Goal: Check status: Check status

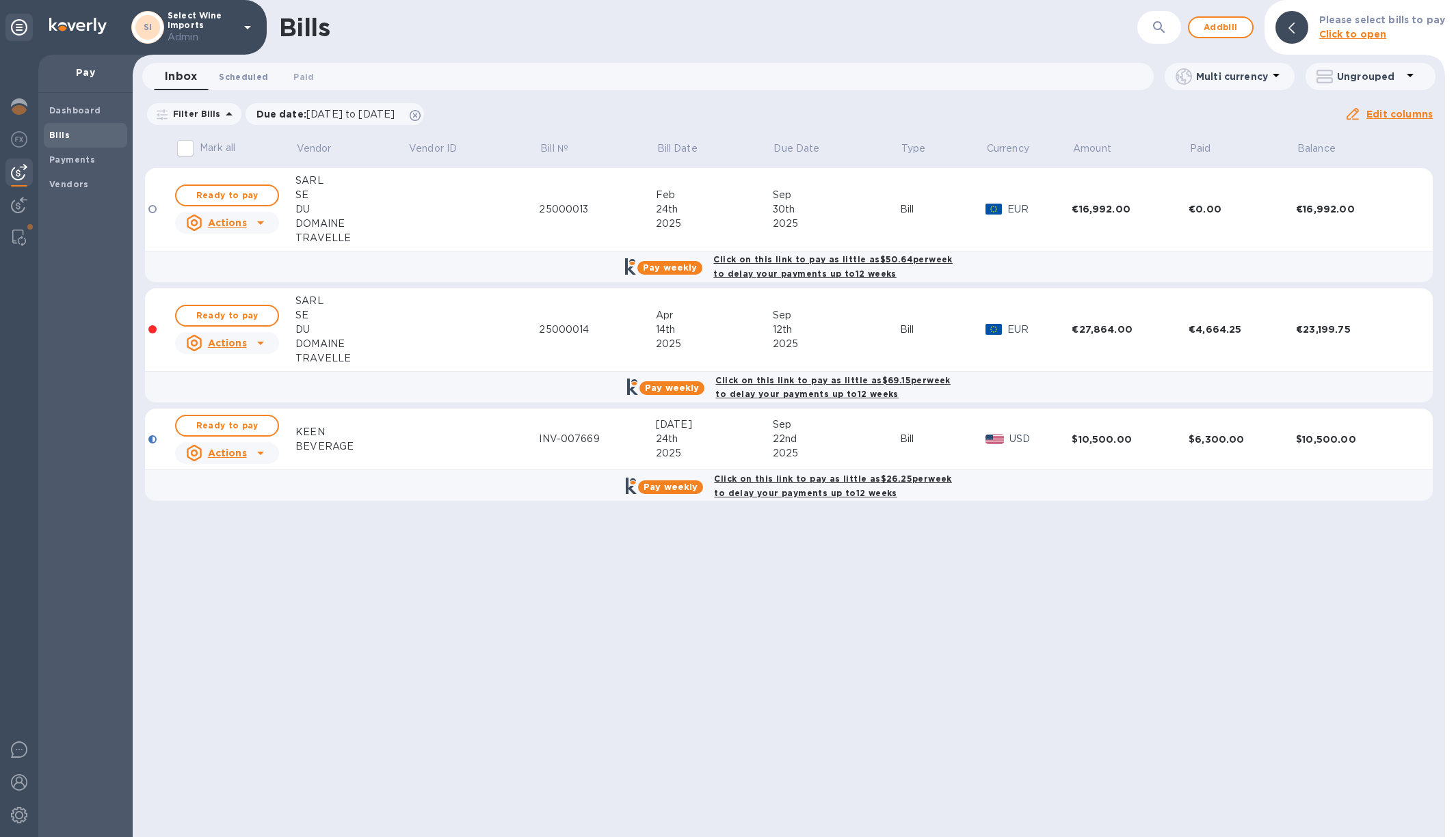
click at [252, 82] on span "Scheduled 0" at bounding box center [243, 76] width 49 height 14
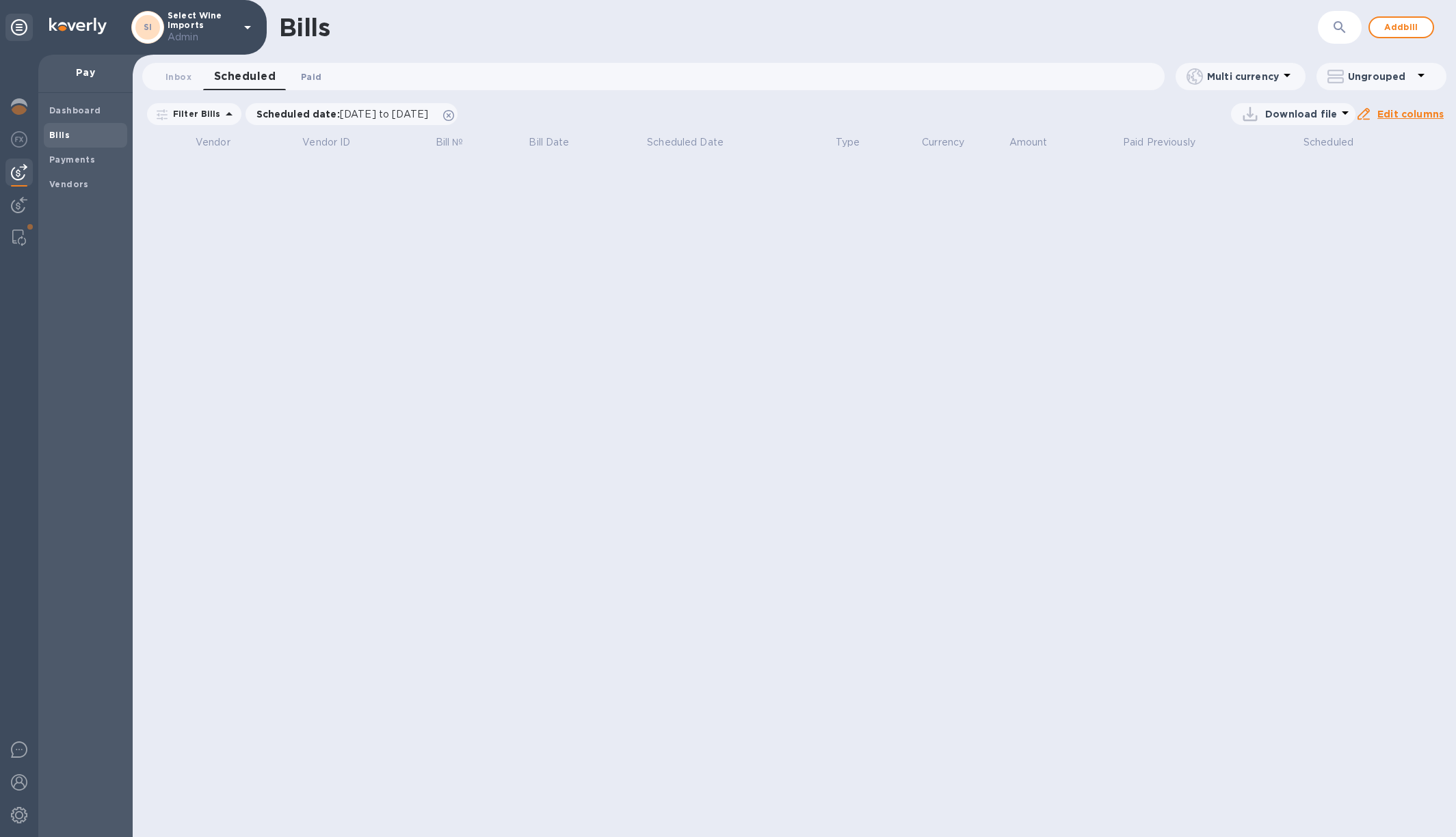
click at [306, 84] on button "Paid 0" at bounding box center [311, 76] width 49 height 27
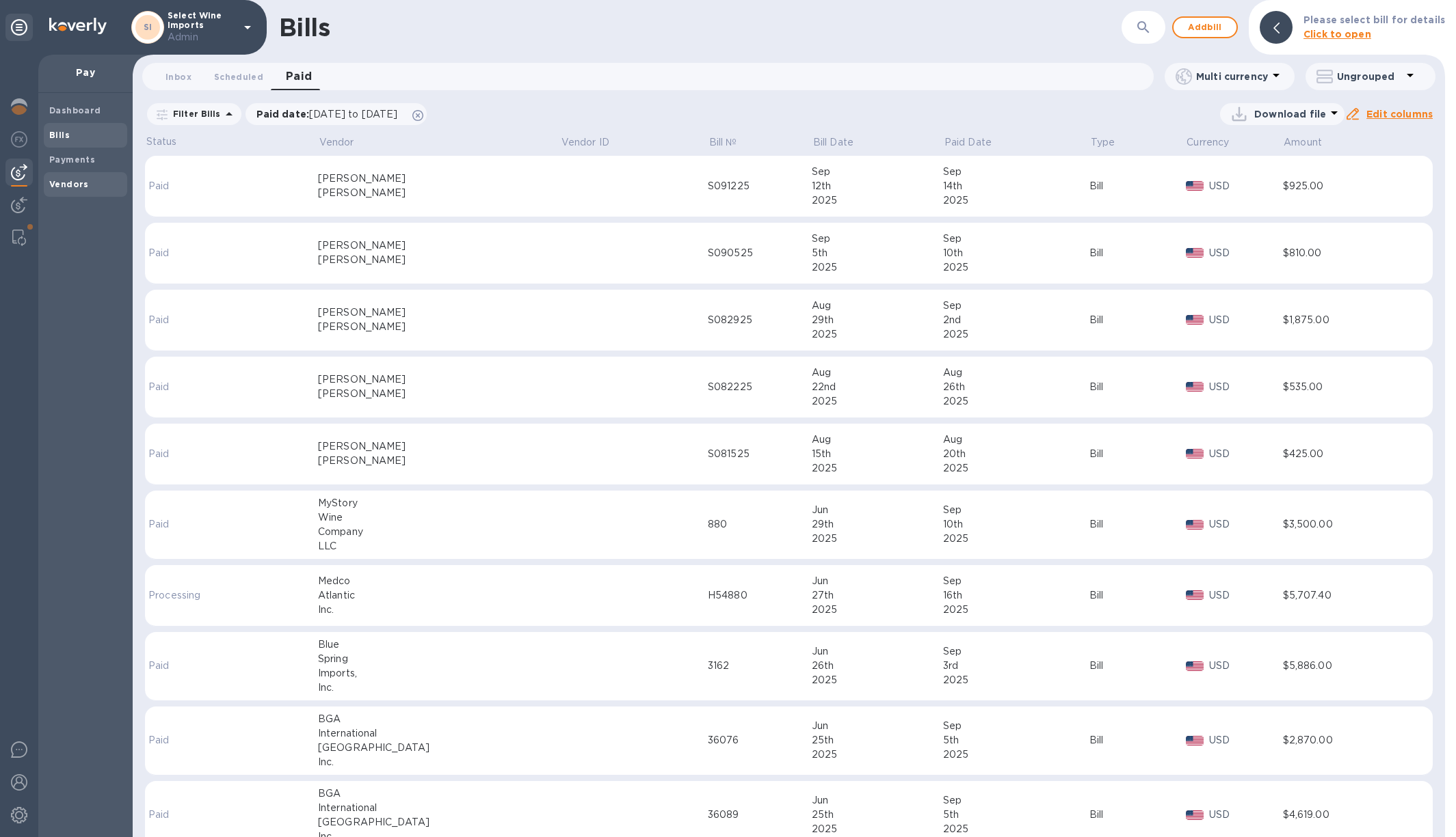
click at [69, 185] on b "Vendors" at bounding box center [69, 184] width 40 height 10
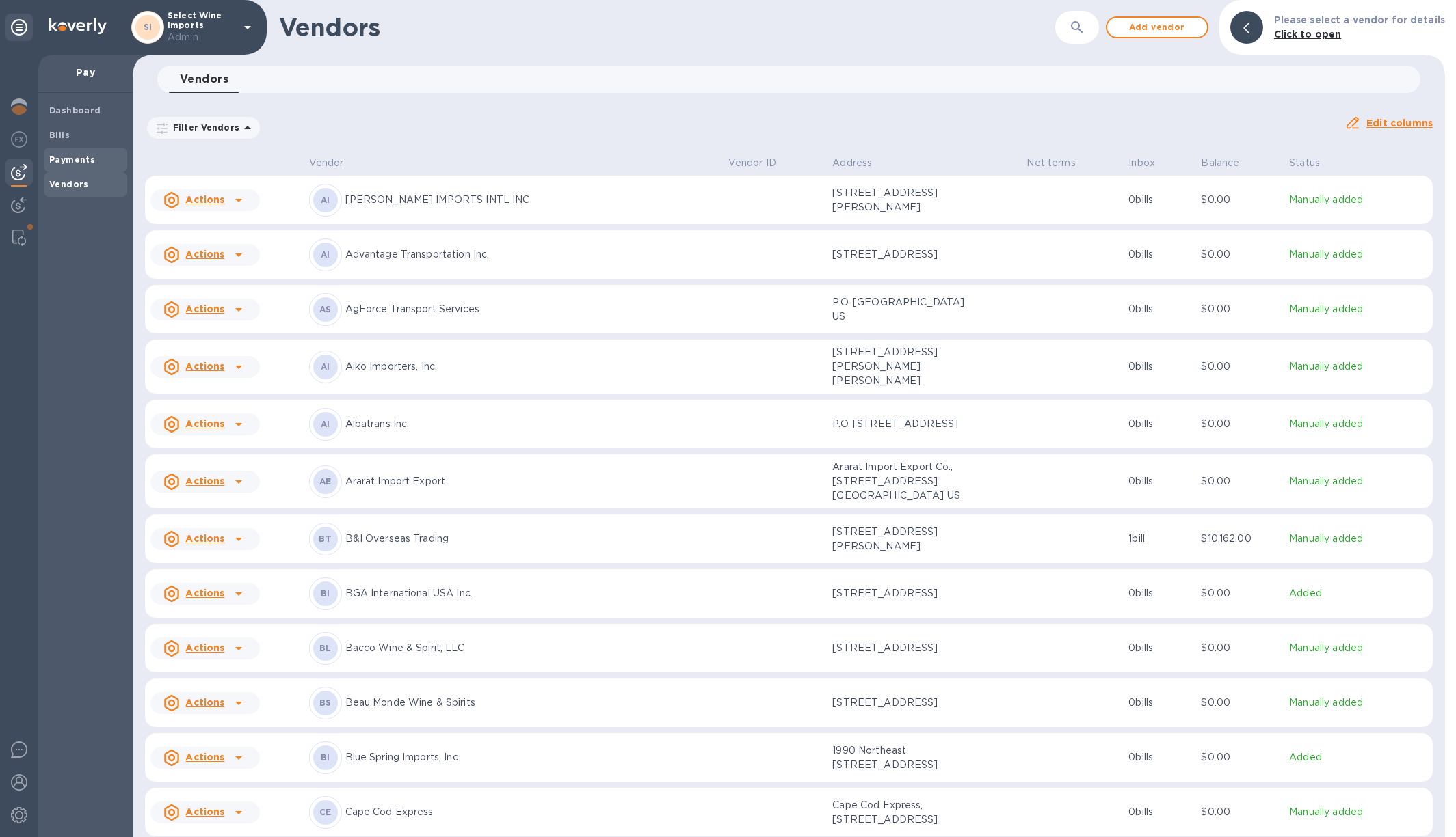
click at [61, 158] on b "Payments" at bounding box center [72, 159] width 46 height 10
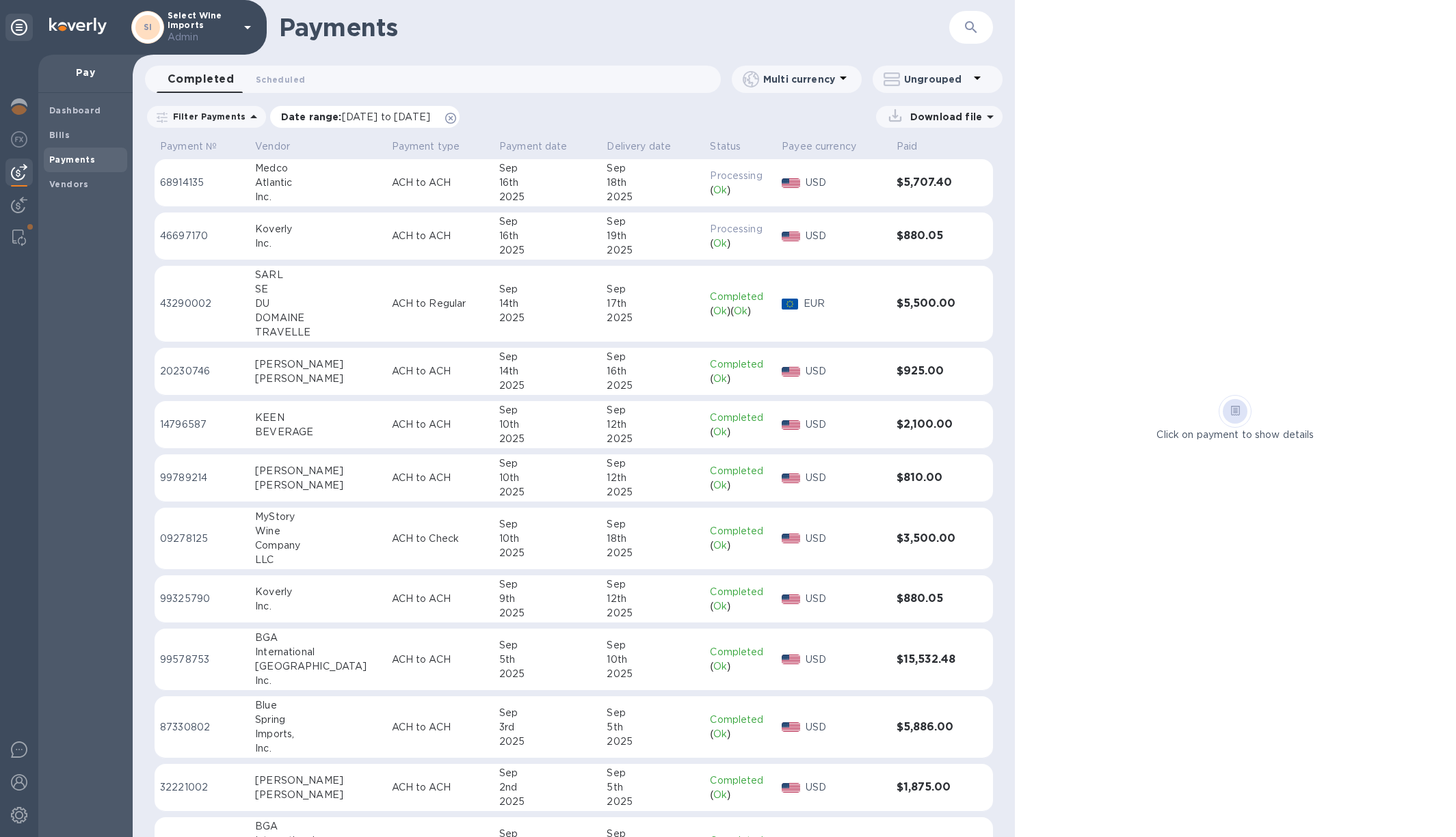
click at [456, 115] on icon at bounding box center [451, 119] width 11 height 11
click at [275, 57] on div "Payments ​ Completed 0 Scheduled 0 Multi currency Ungrouped Filter Payments Dow…" at bounding box center [573, 418] width 882 height 837
click at [275, 84] on span "Scheduled 0" at bounding box center [280, 79] width 49 height 14
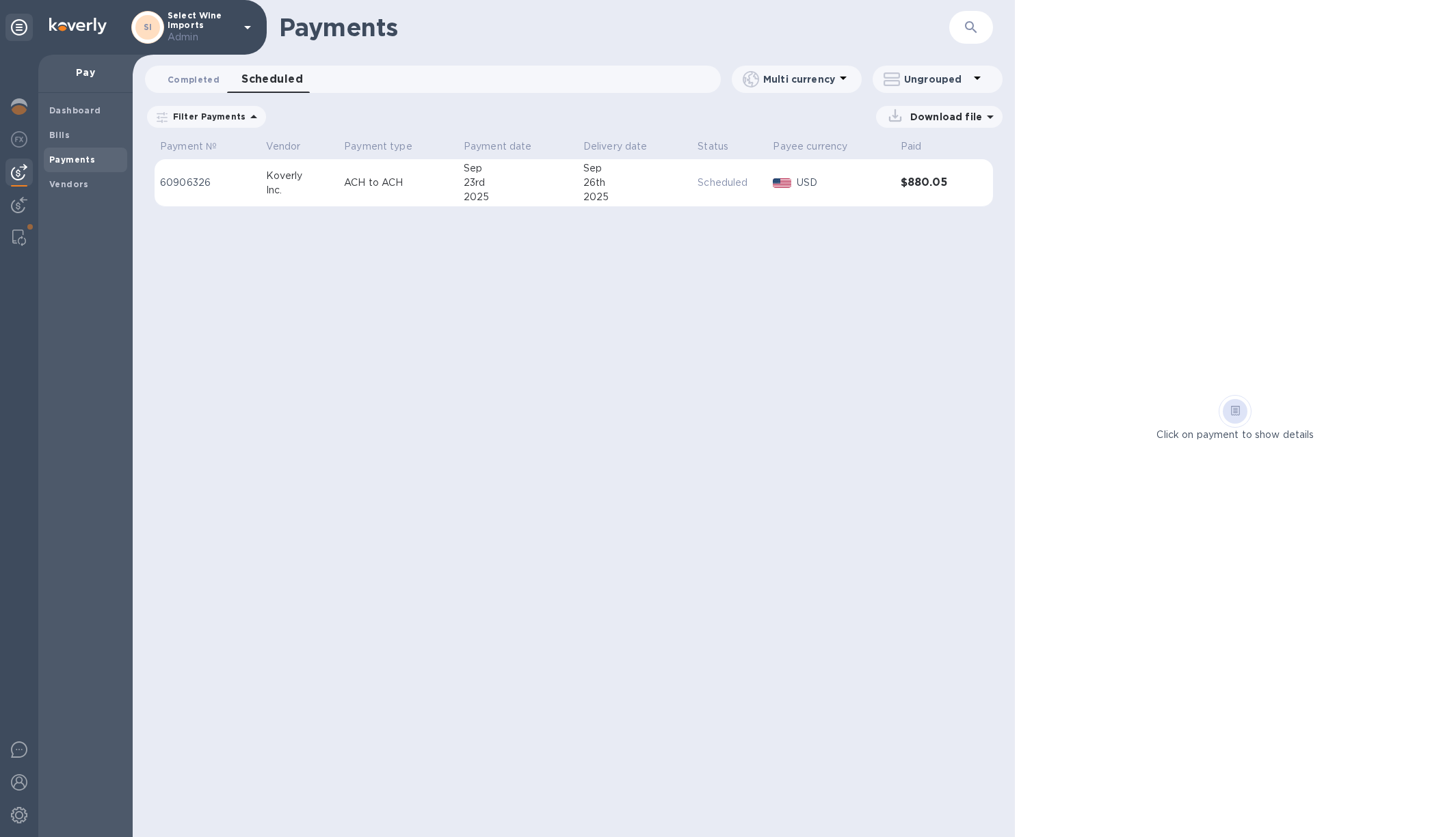
click at [203, 74] on span "Completed 0" at bounding box center [193, 79] width 52 height 14
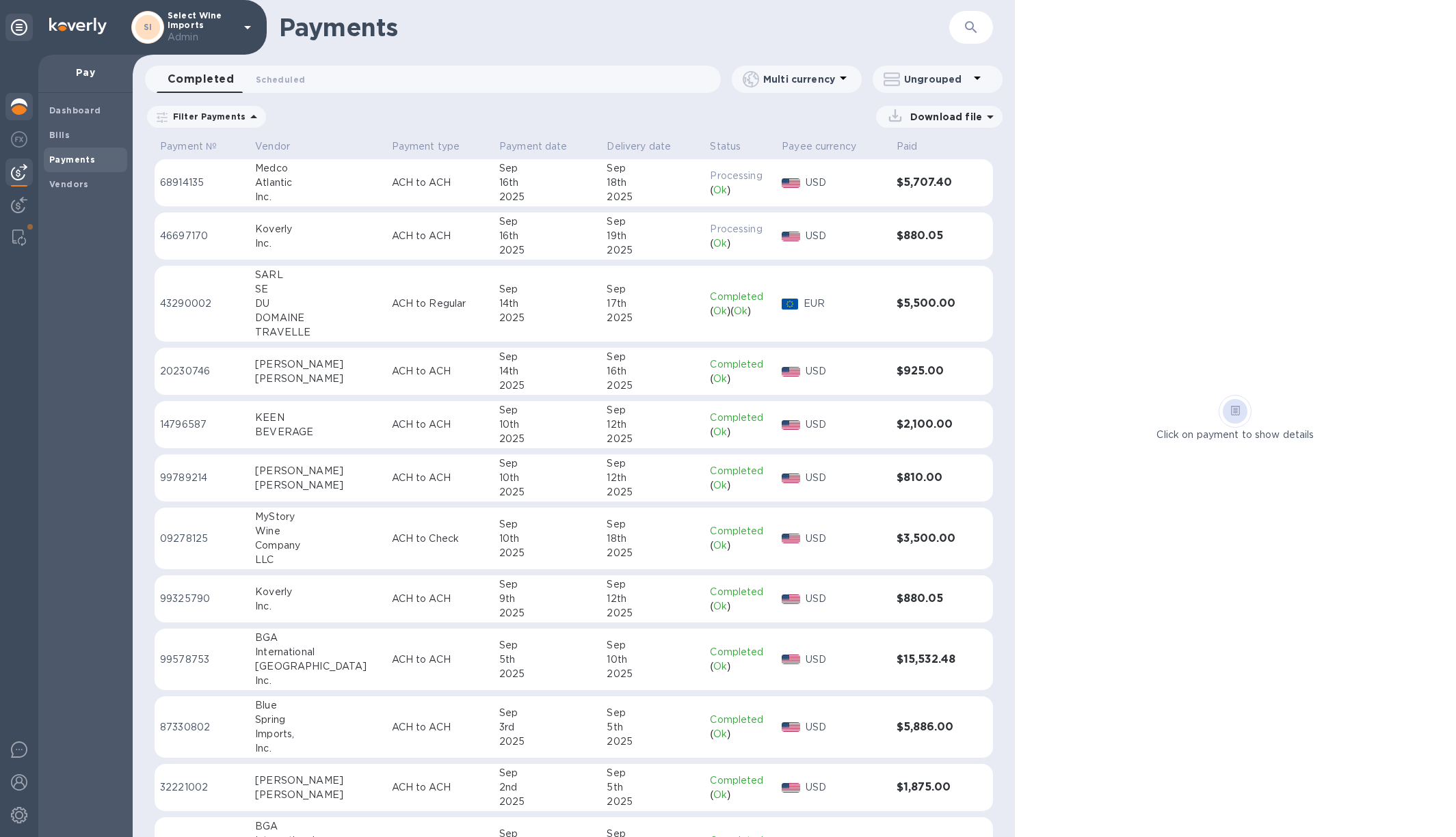
click at [14, 104] on img at bounding box center [19, 106] width 16 height 16
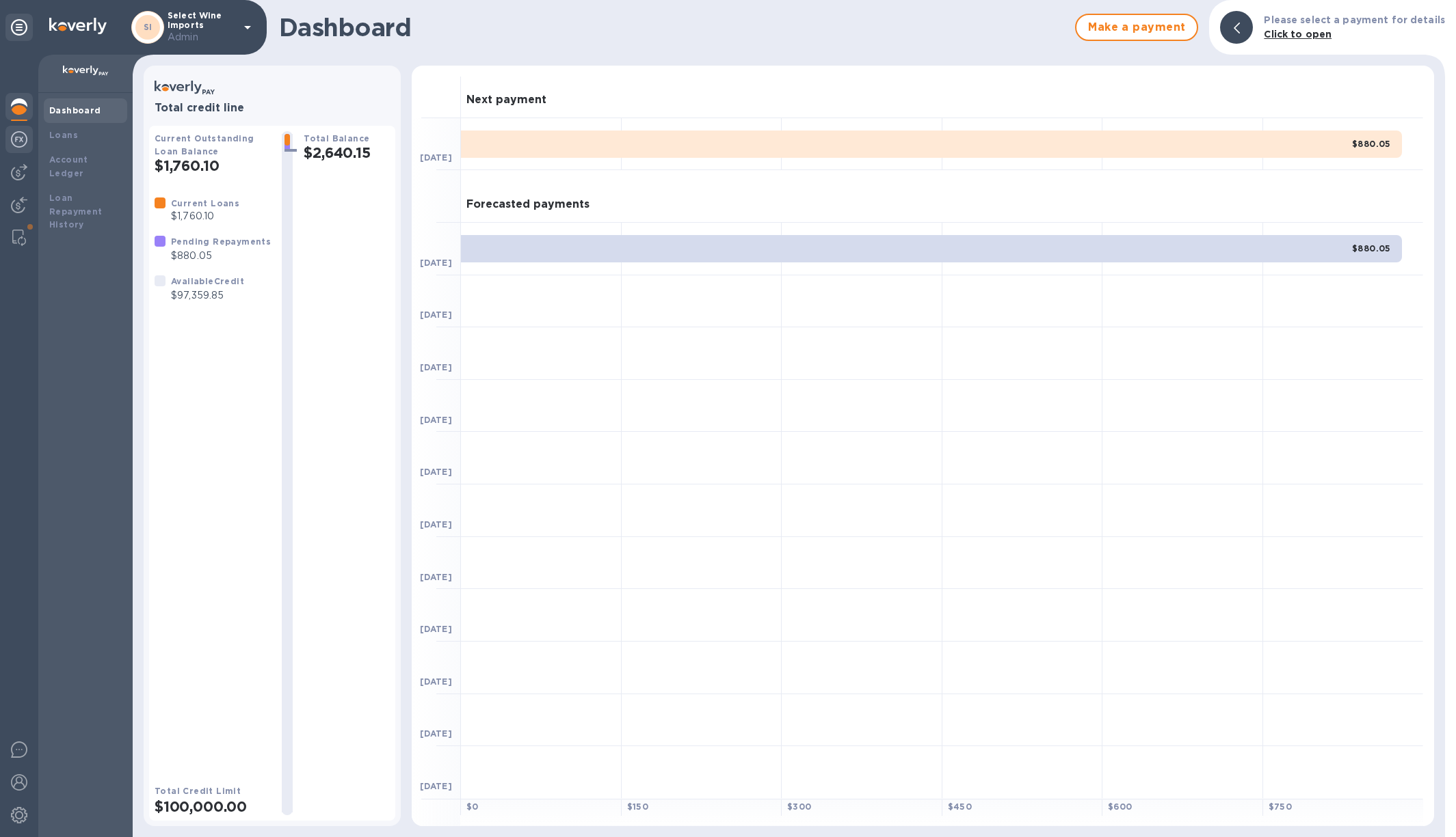
click at [19, 139] on img at bounding box center [19, 139] width 16 height 16
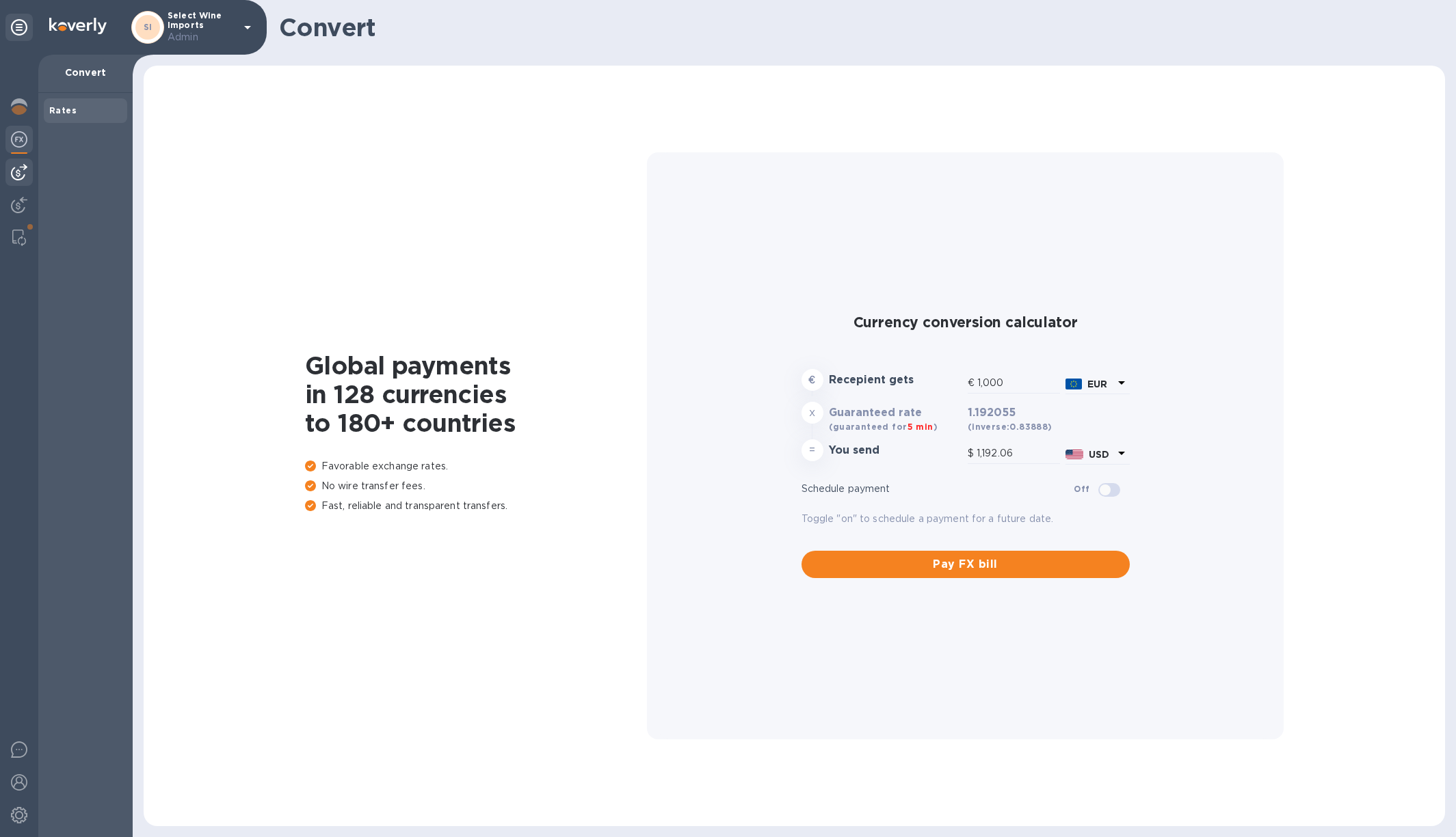
click at [19, 176] on img at bounding box center [19, 172] width 16 height 16
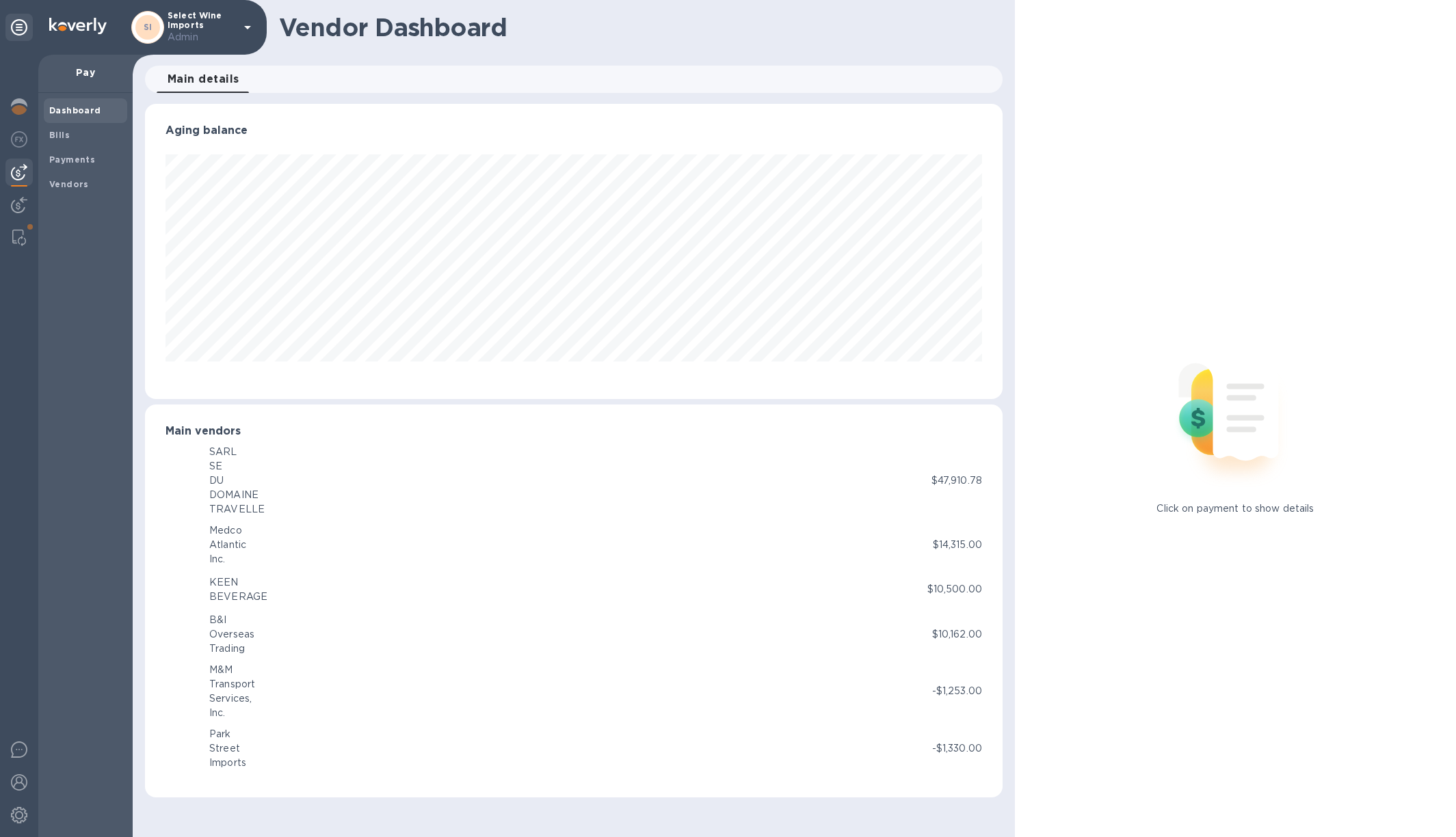
scroll to position [295, 857]
click at [20, 205] on img at bounding box center [19, 205] width 16 height 16
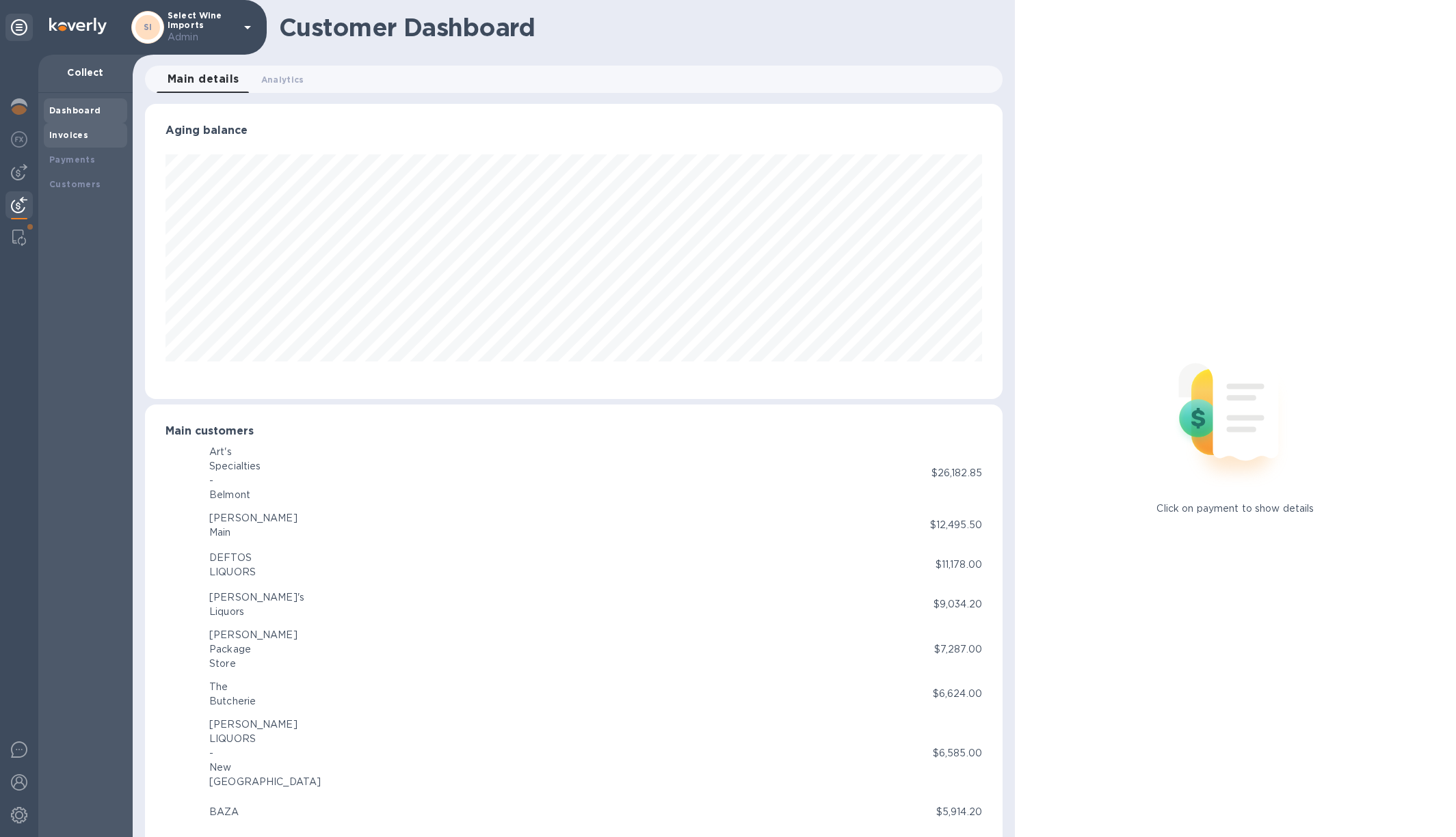
scroll to position [683111, 682872]
click at [73, 156] on b "Payments" at bounding box center [72, 159] width 46 height 10
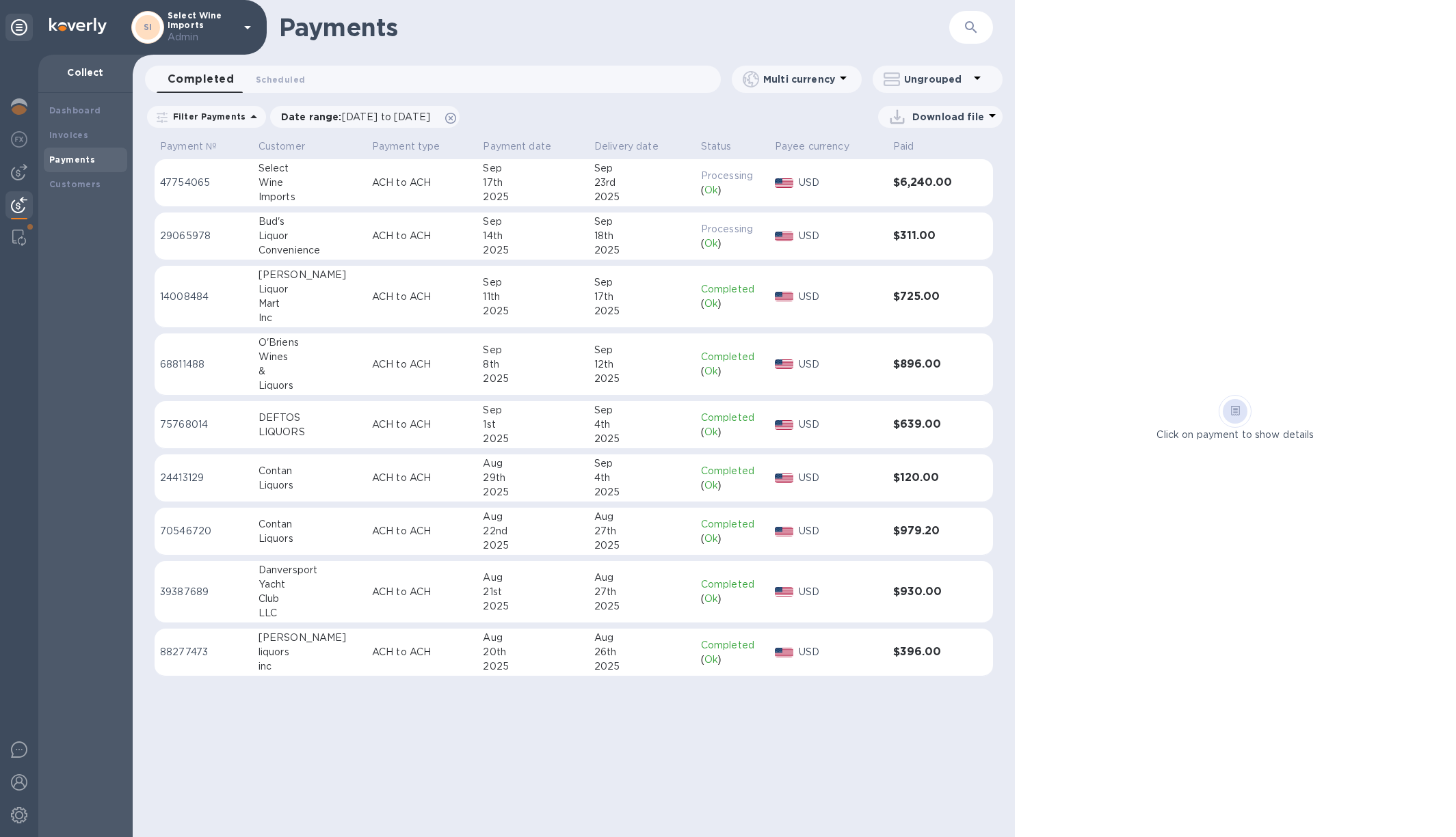
click at [455, 181] on td "ACH to ACH" at bounding box center [422, 183] width 111 height 48
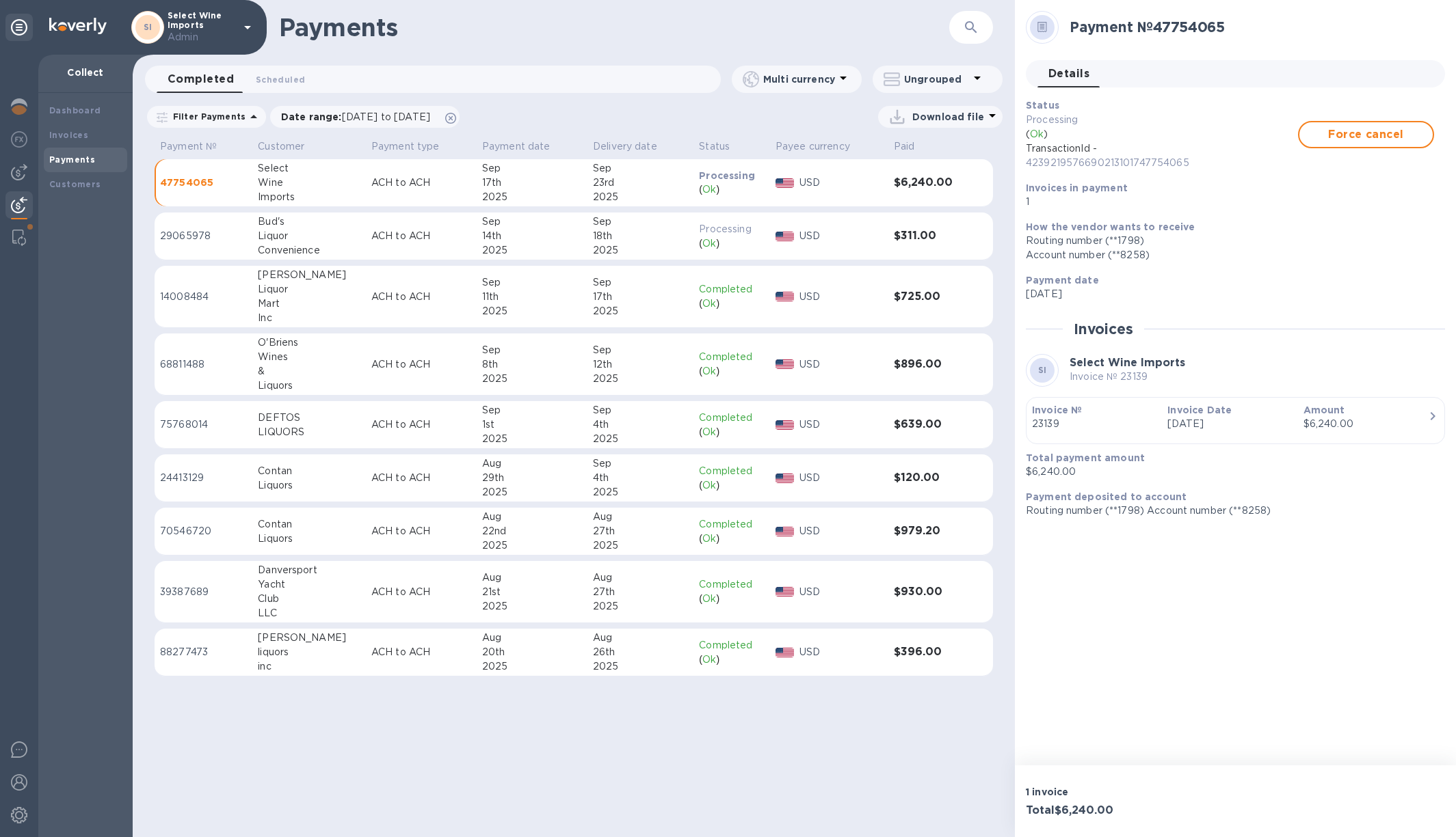
click at [1169, 432] on div "button" at bounding box center [1234, 435] width 406 height 7
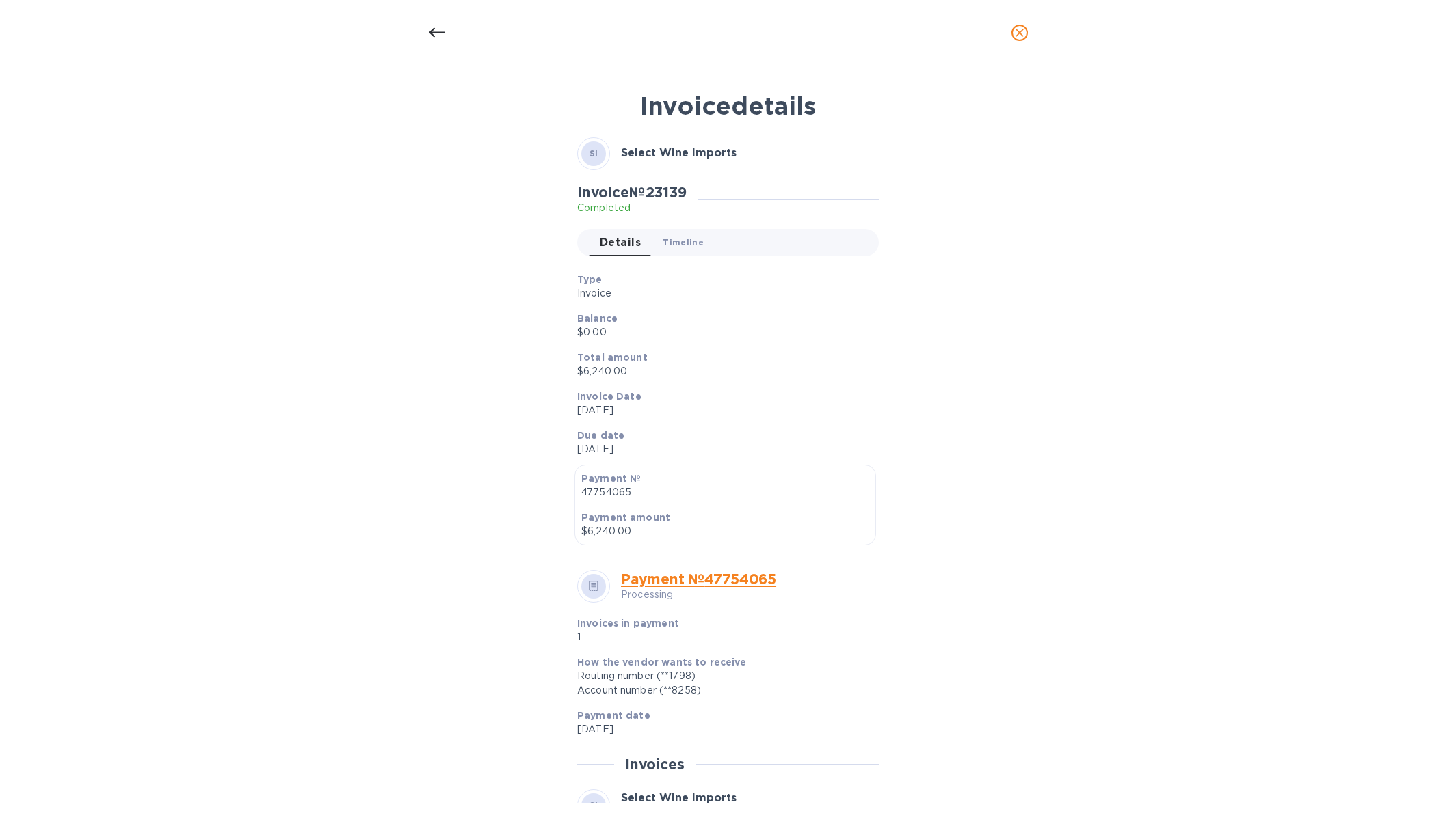
click at [685, 243] on span "Timeline 0" at bounding box center [684, 241] width 41 height 14
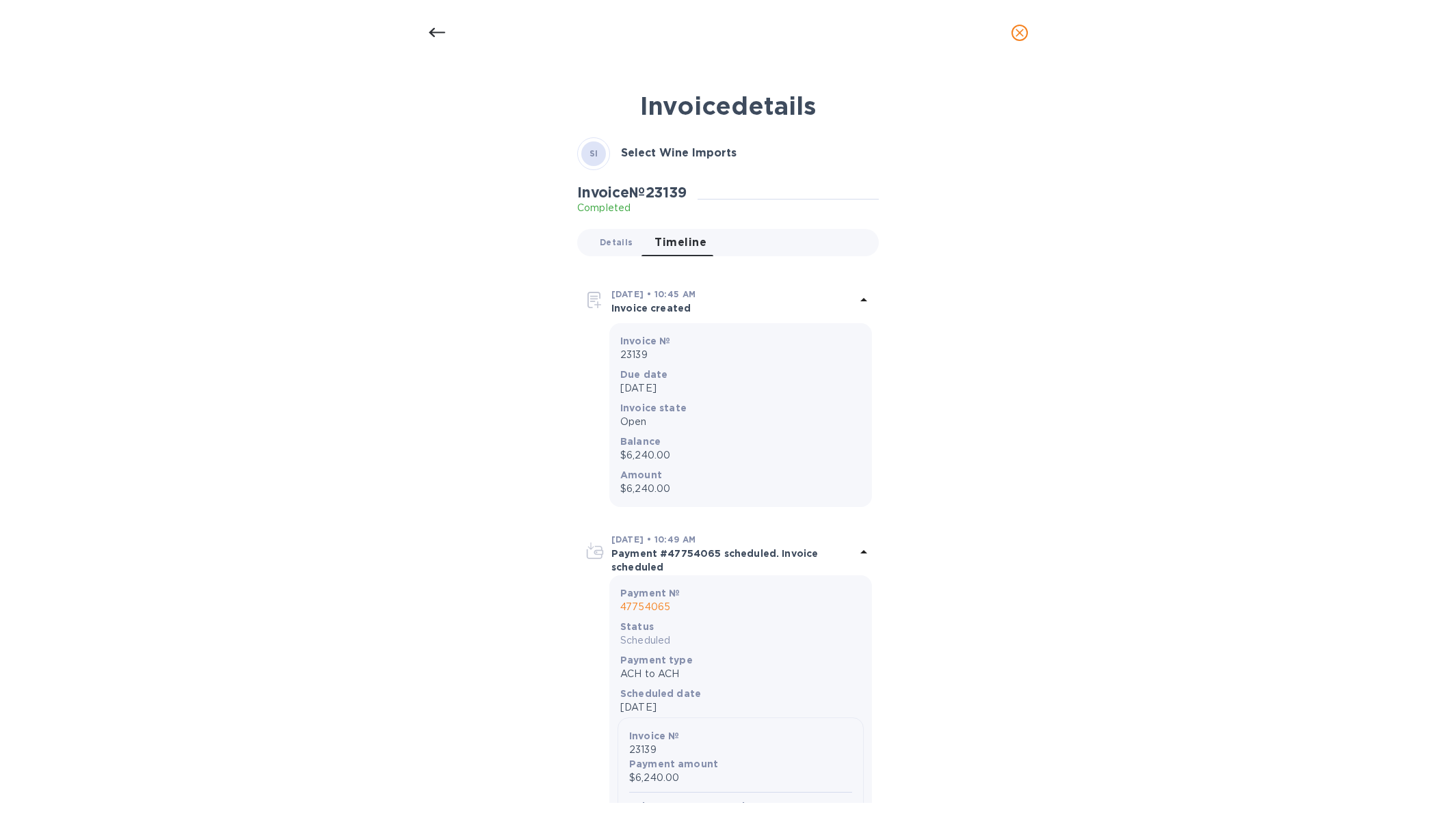
click at [612, 242] on span "Details 0" at bounding box center [616, 241] width 33 height 14
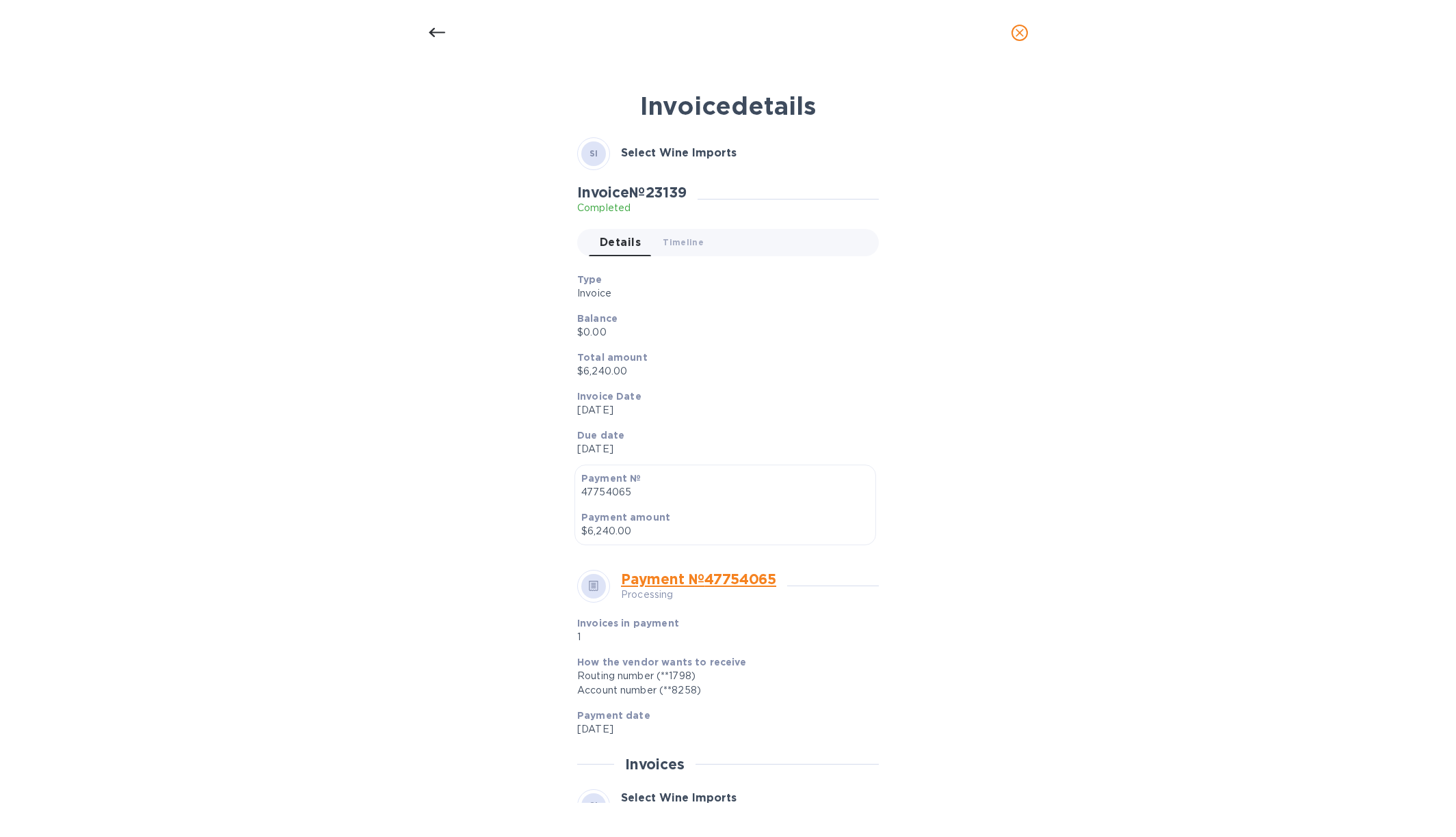
click at [437, 37] on icon at bounding box center [437, 32] width 16 height 16
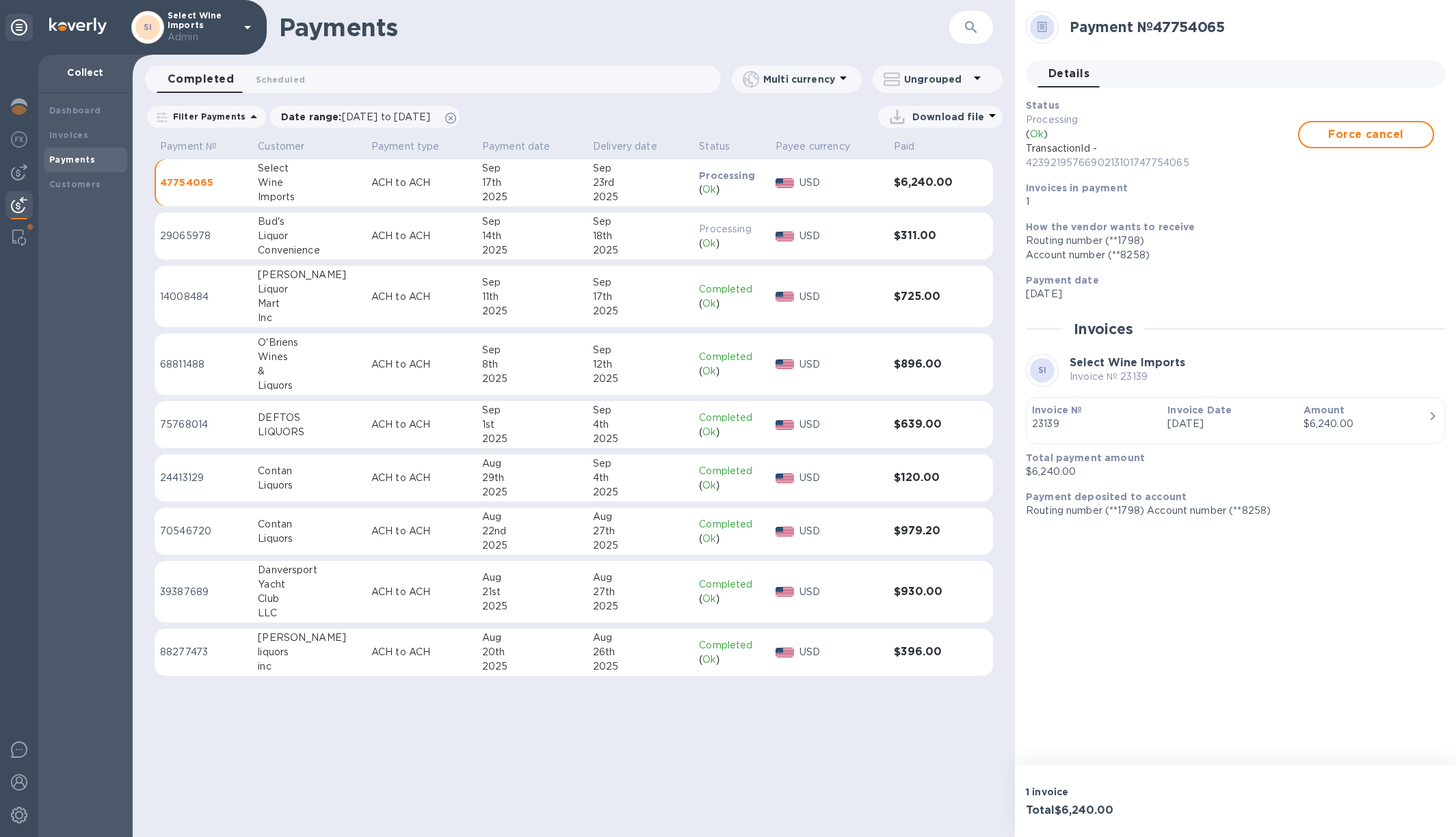
click at [382, 180] on p "ACH to ACH" at bounding box center [422, 182] width 100 height 14
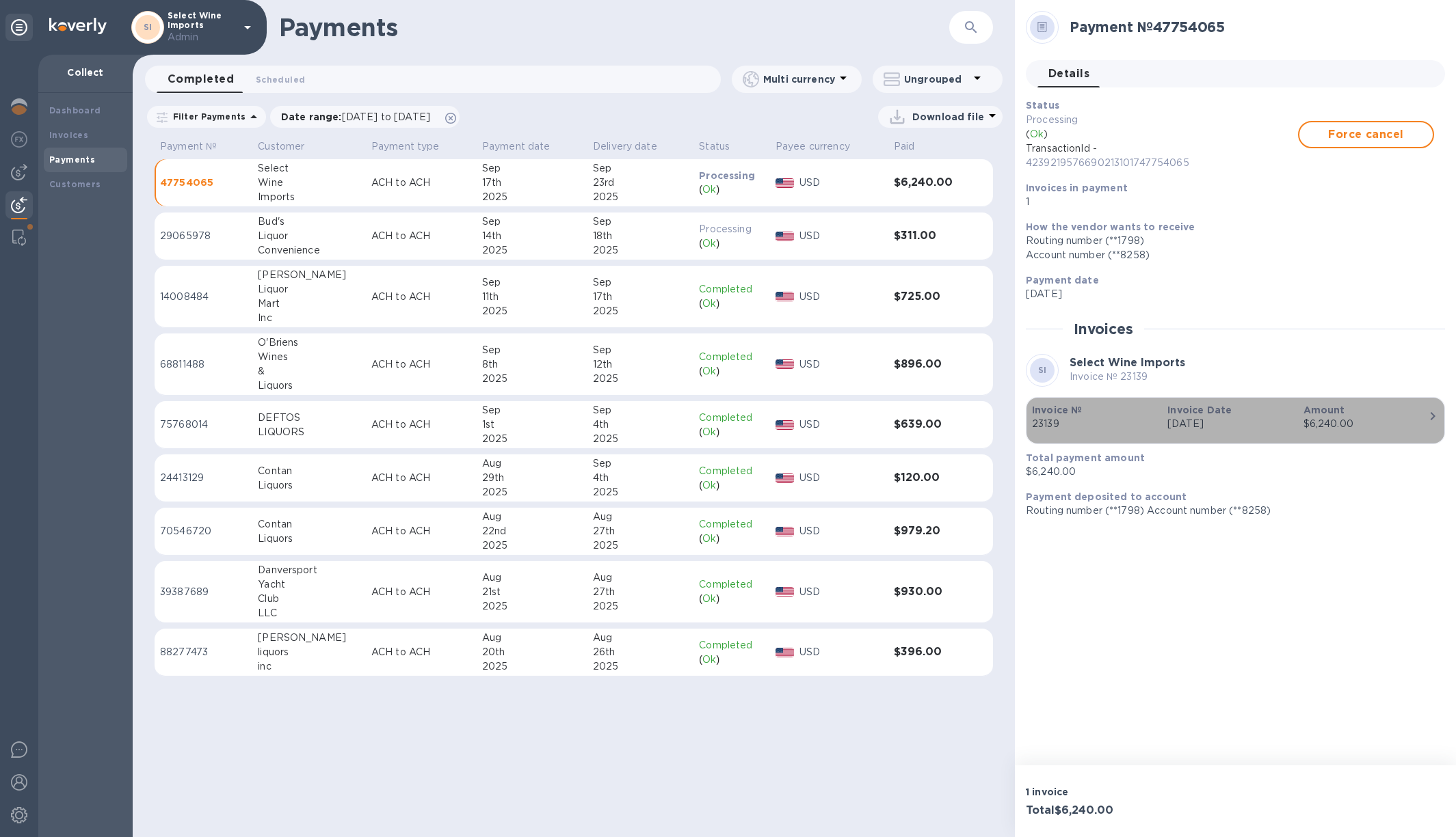
click at [1139, 418] on p "23139" at bounding box center [1094, 423] width 124 height 14
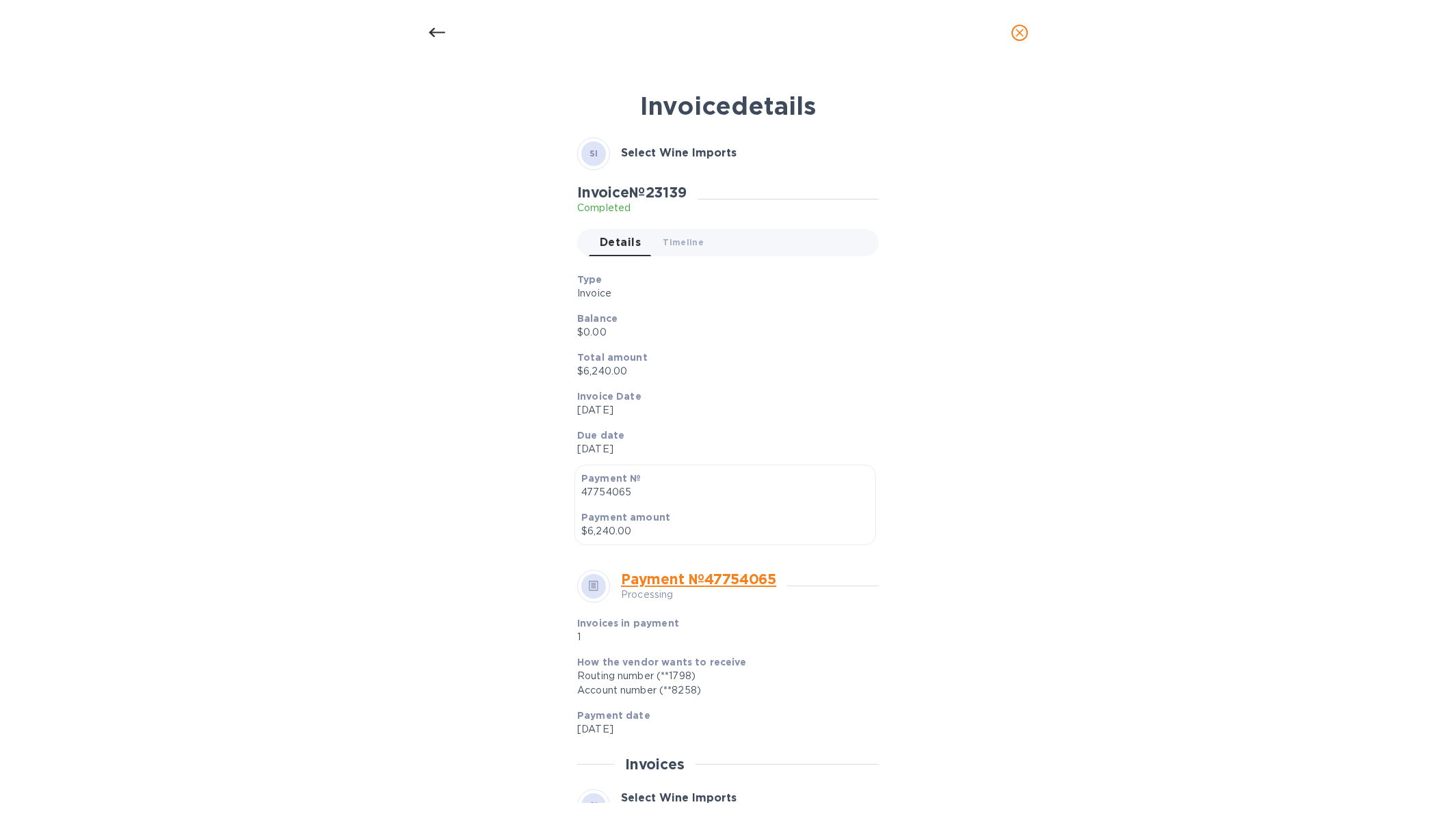
scroll to position [158, 0]
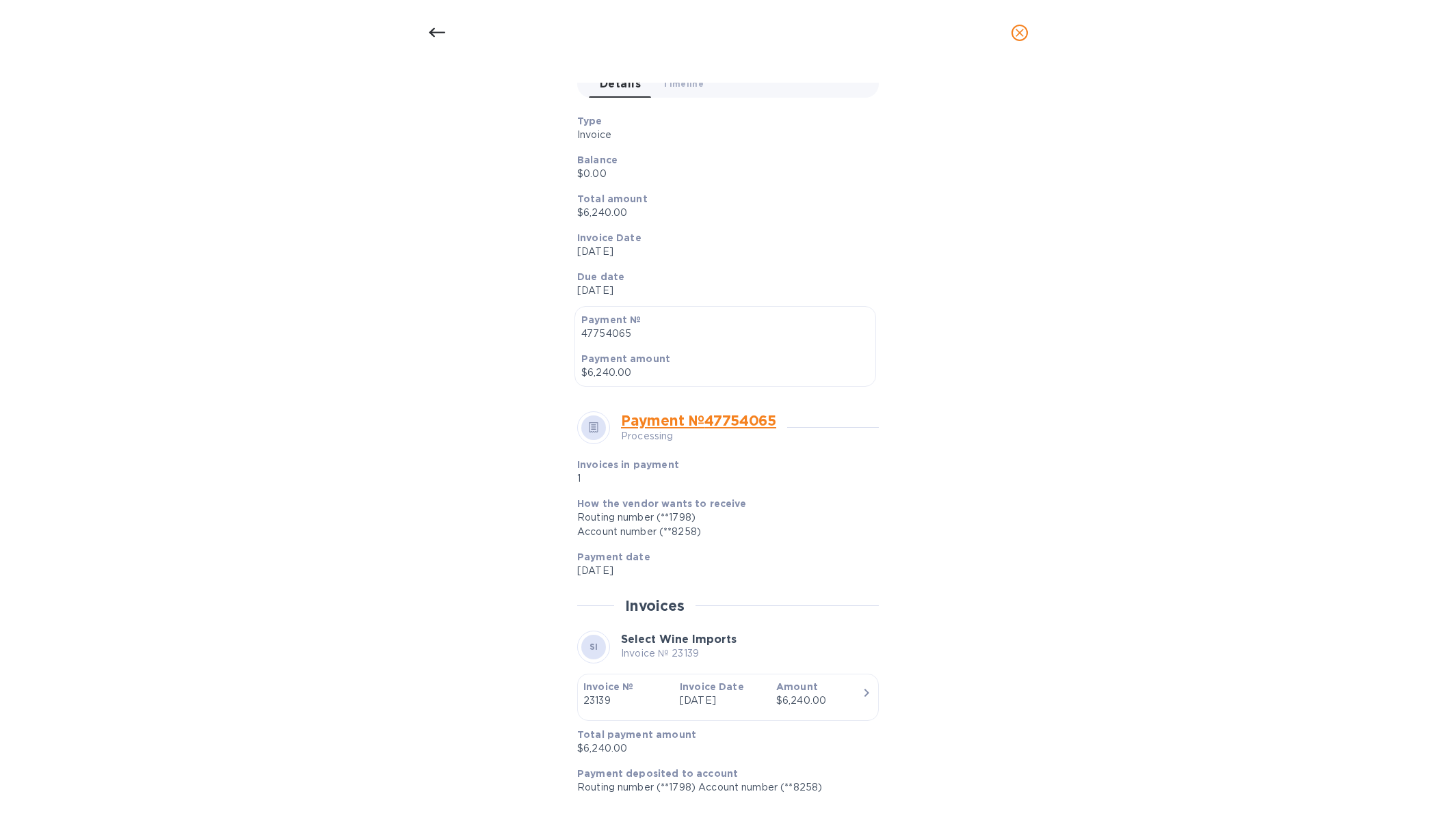
drag, startPoint x: 555, startPoint y: 495, endPoint x: 679, endPoint y: 495, distance: 124.0
click at [679, 495] on div "Invoice details SI Select Wine Imports Invoice № 23139 Completed Details 0 Time…" at bounding box center [728, 443] width 650 height 721
click at [679, 495] on div "How the vendor wants to receive Routing number (**1798) Account number (**8258)" at bounding box center [722, 517] width 302 height 54
click at [668, 418] on link "Payment № 47754065" at bounding box center [698, 420] width 156 height 17
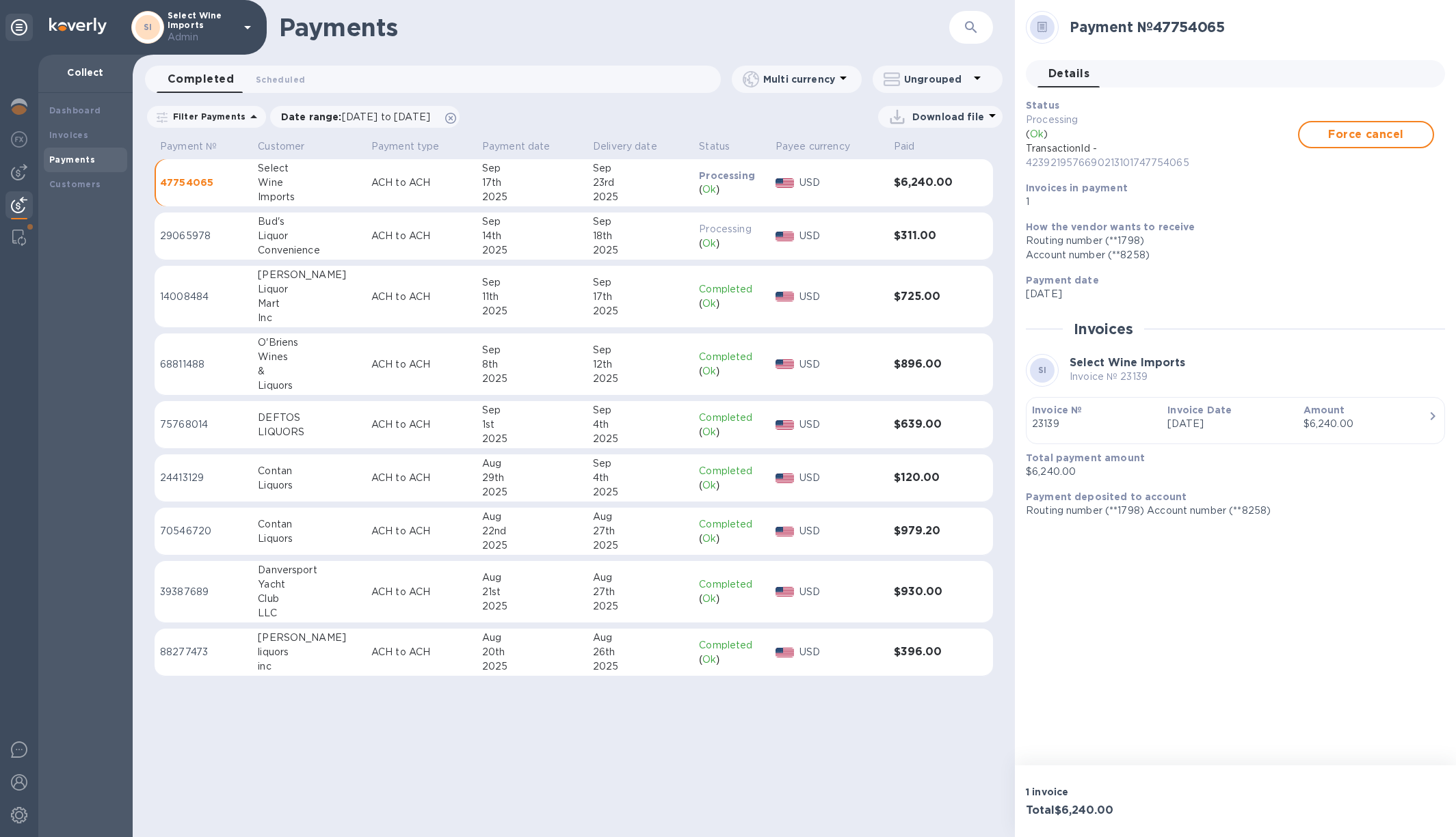
scroll to position [125, 0]
click at [1126, 404] on p "Invoice №" at bounding box center [1094, 410] width 124 height 14
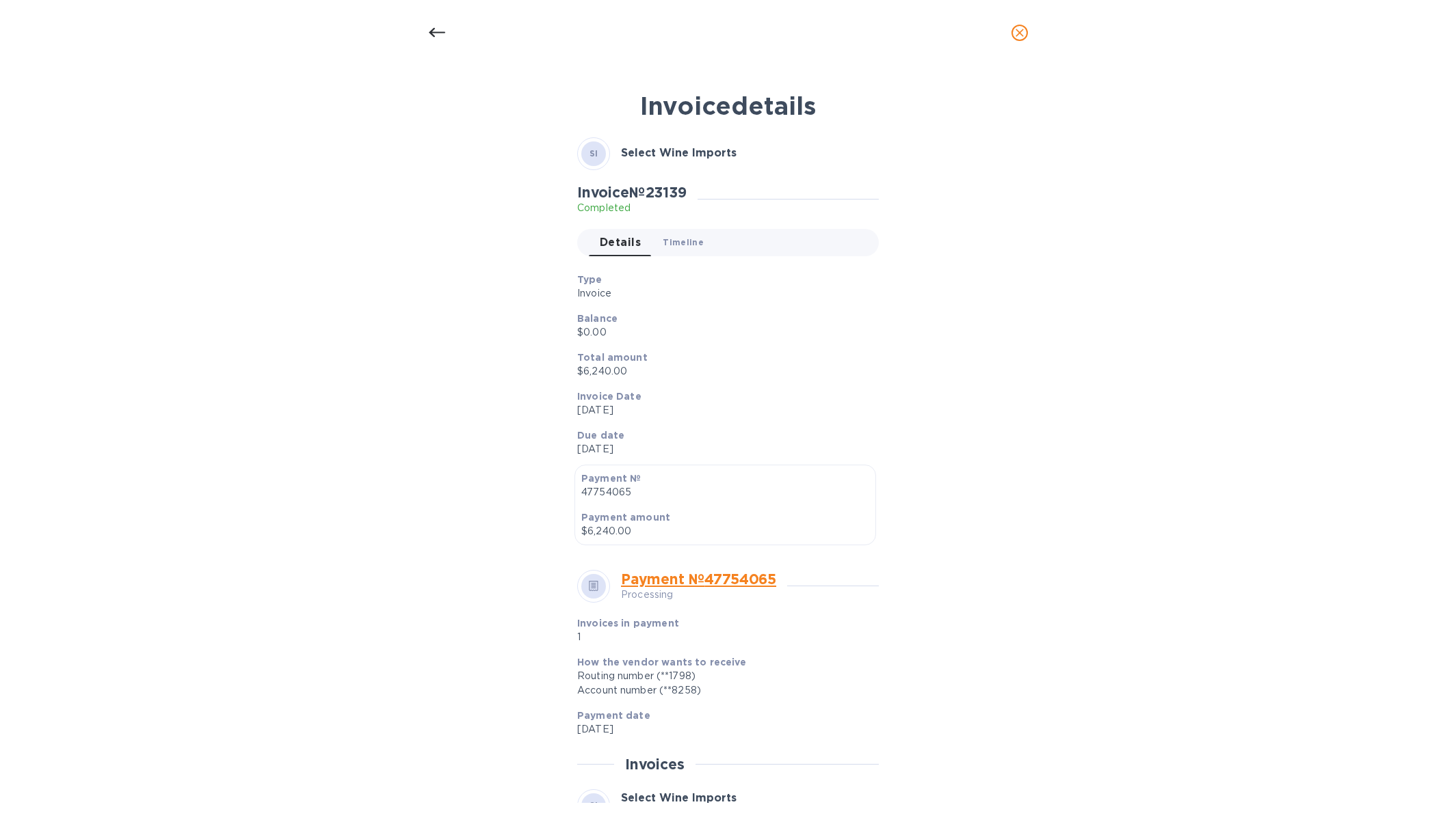
click at [671, 245] on span "Timeline 0" at bounding box center [684, 241] width 41 height 14
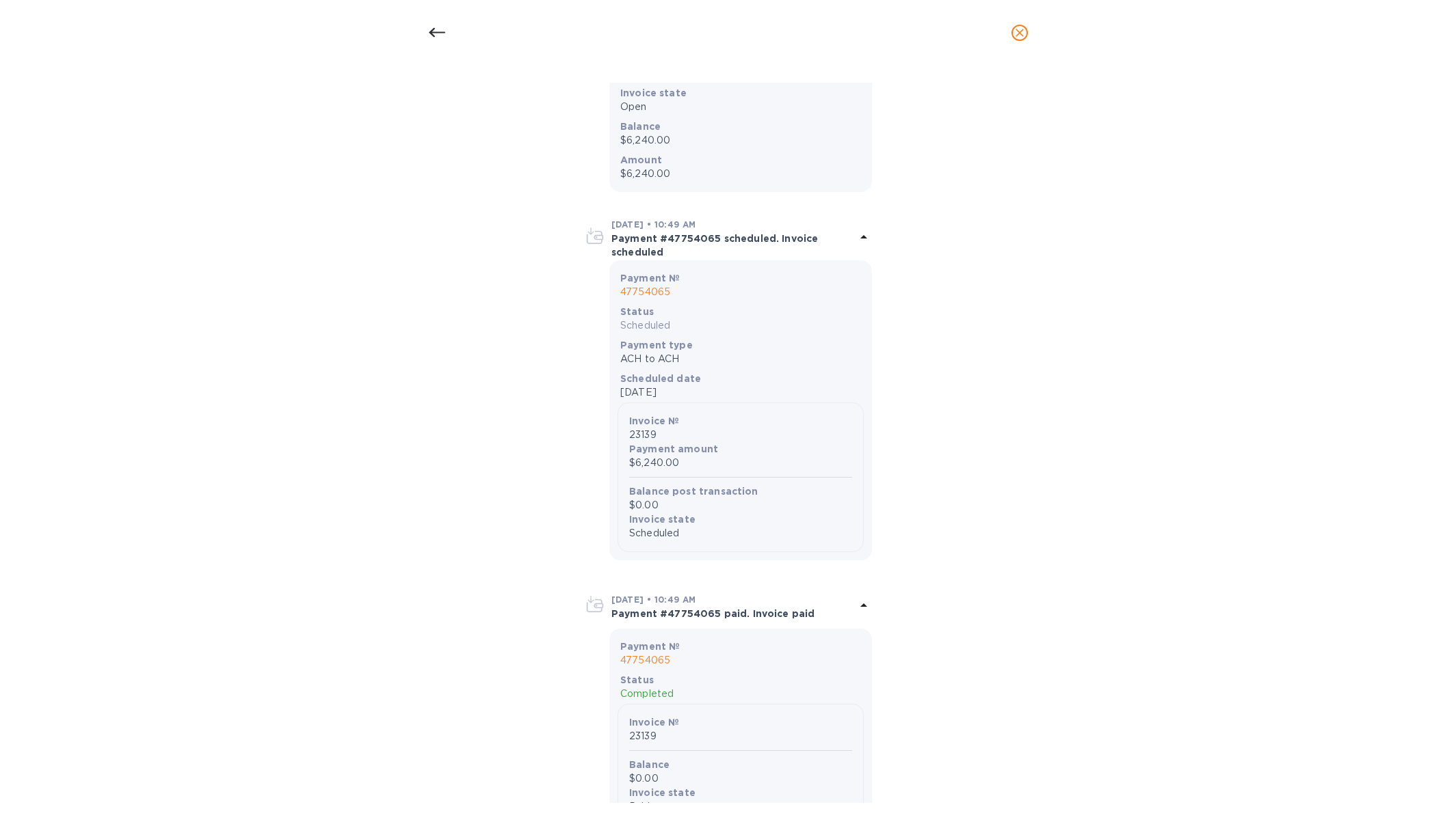
scroll to position [402, 0]
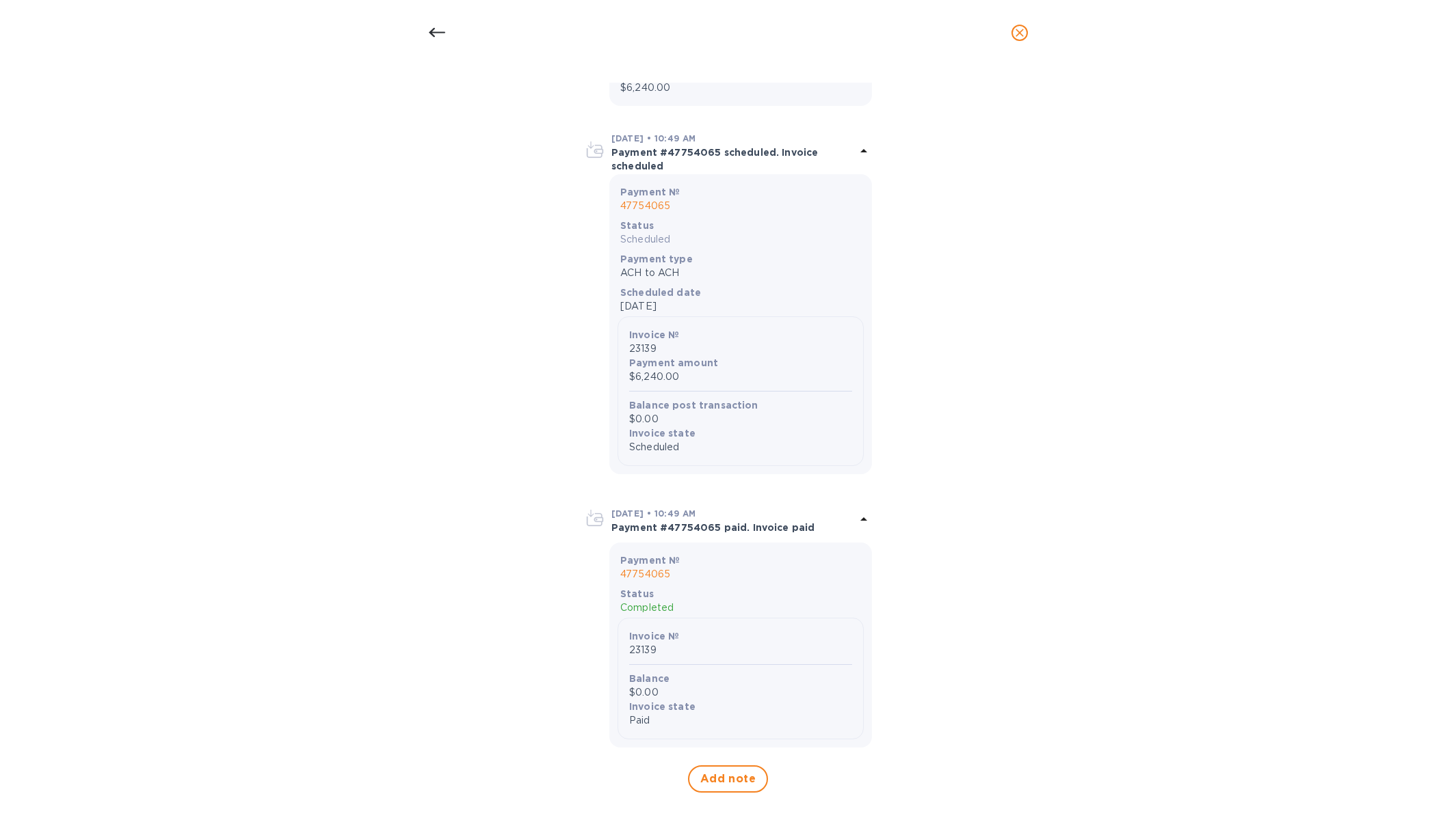
click at [836, 522] on p "Payment #47754065 paid. Invoice paid" at bounding box center [733, 527] width 244 height 14
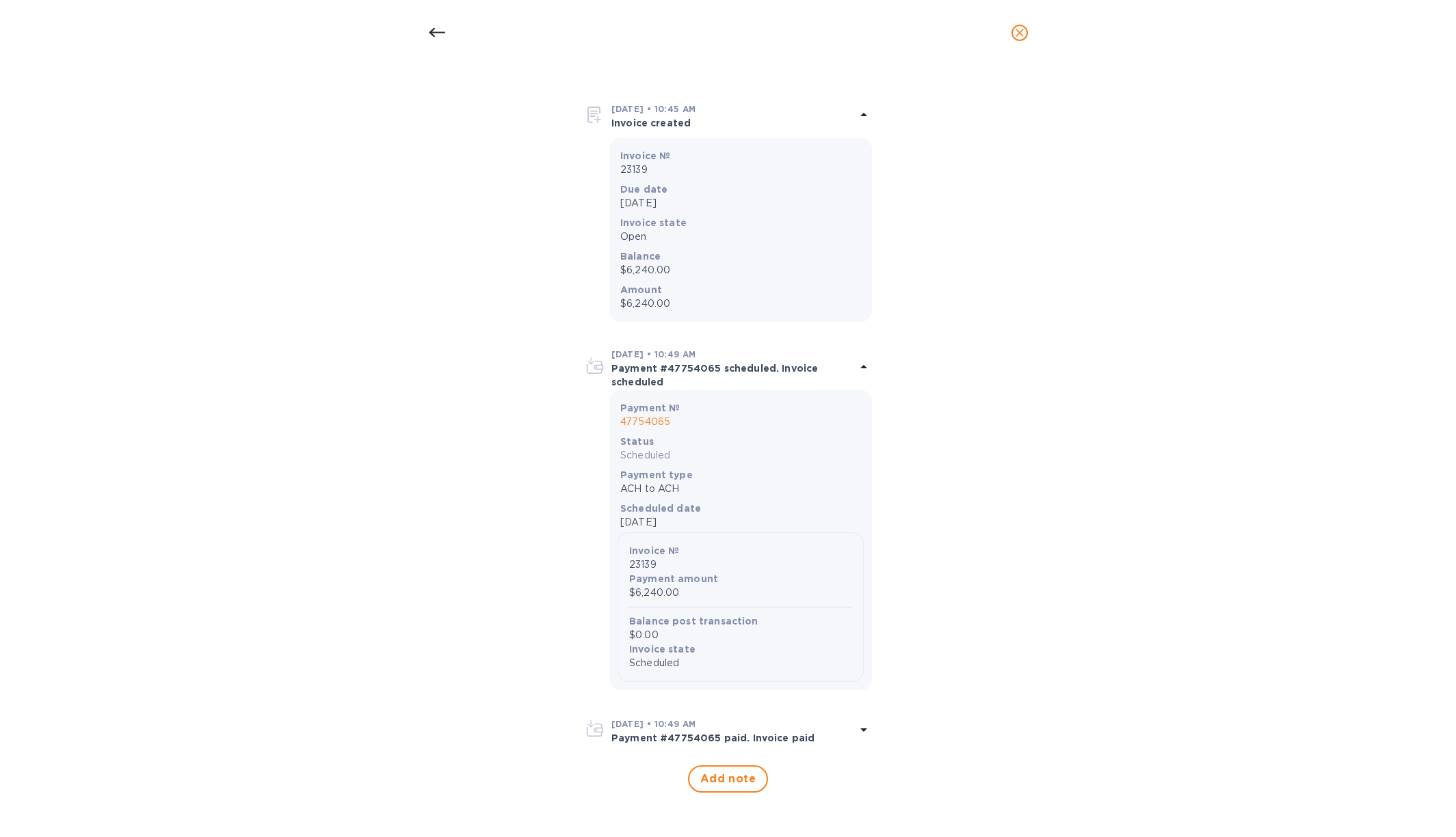
scroll to position [185, 0]
click at [772, 729] on div "[DATE] • 10:49 AM" at bounding box center [733, 724] width 244 height 14
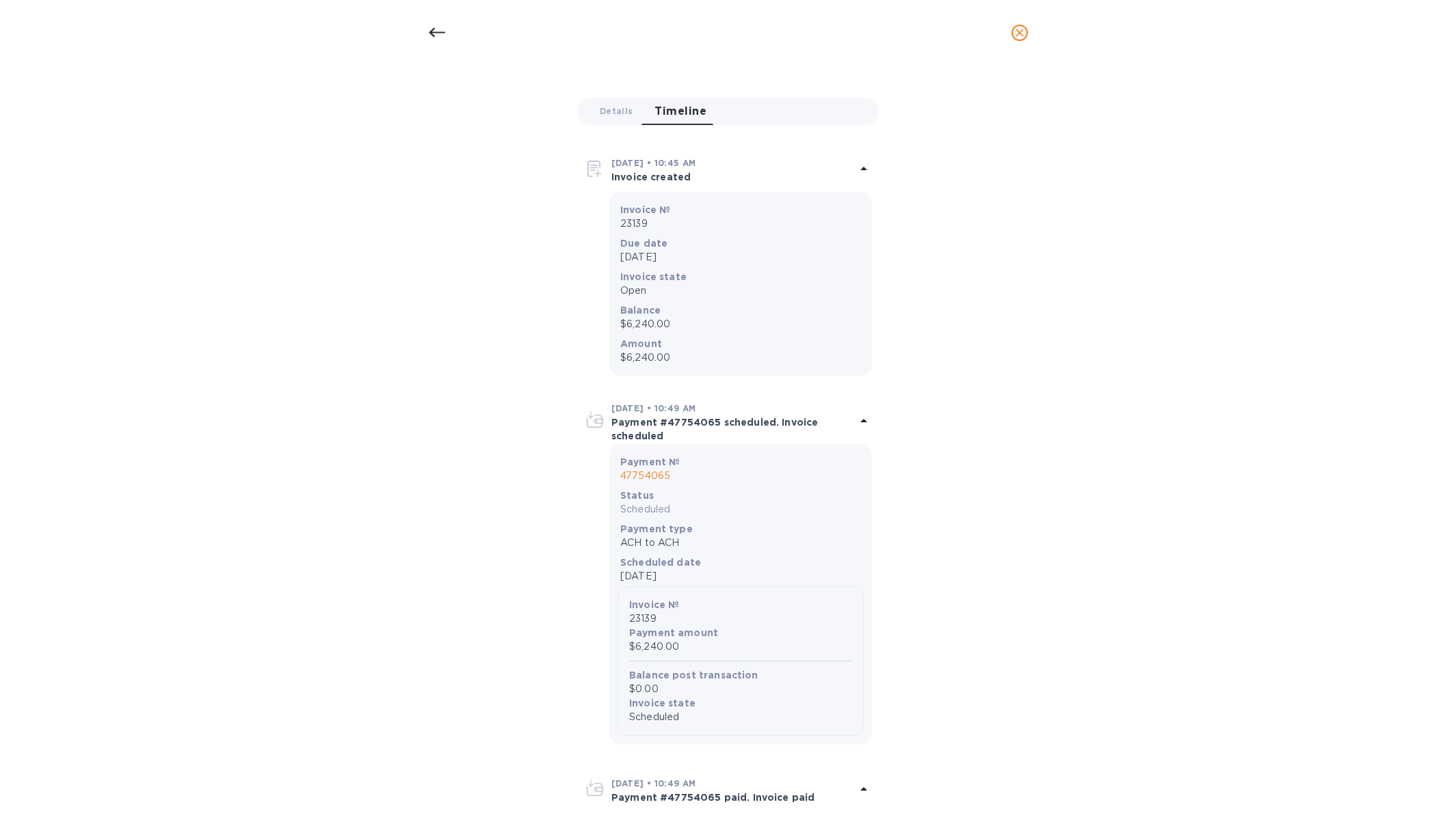
scroll to position [0, 0]
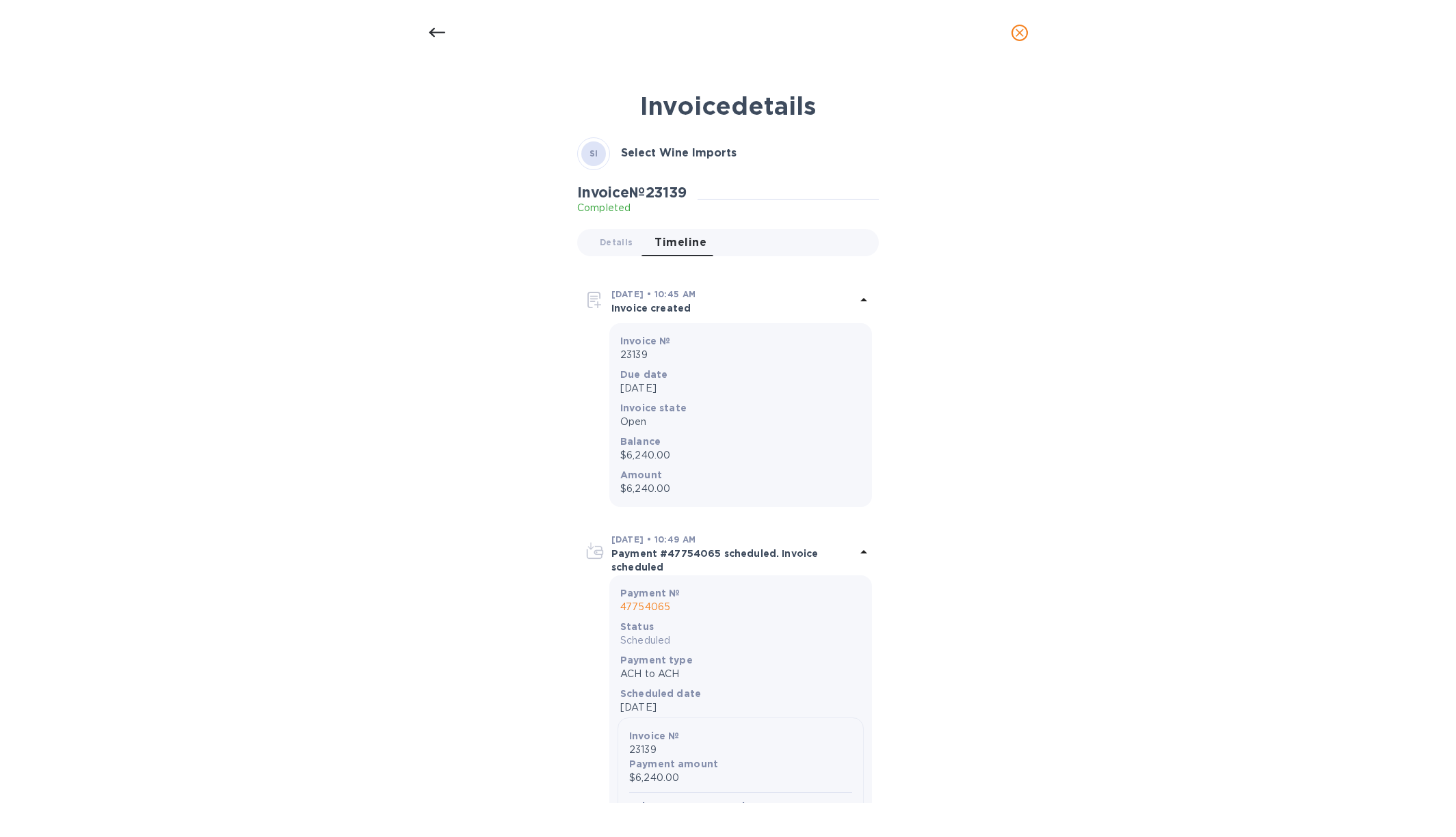
click at [619, 227] on div "Invoice № 23139 Completed Details 0 Timeline 0" at bounding box center [728, 225] width 307 height 89
click at [610, 245] on span "Details 0" at bounding box center [616, 241] width 33 height 14
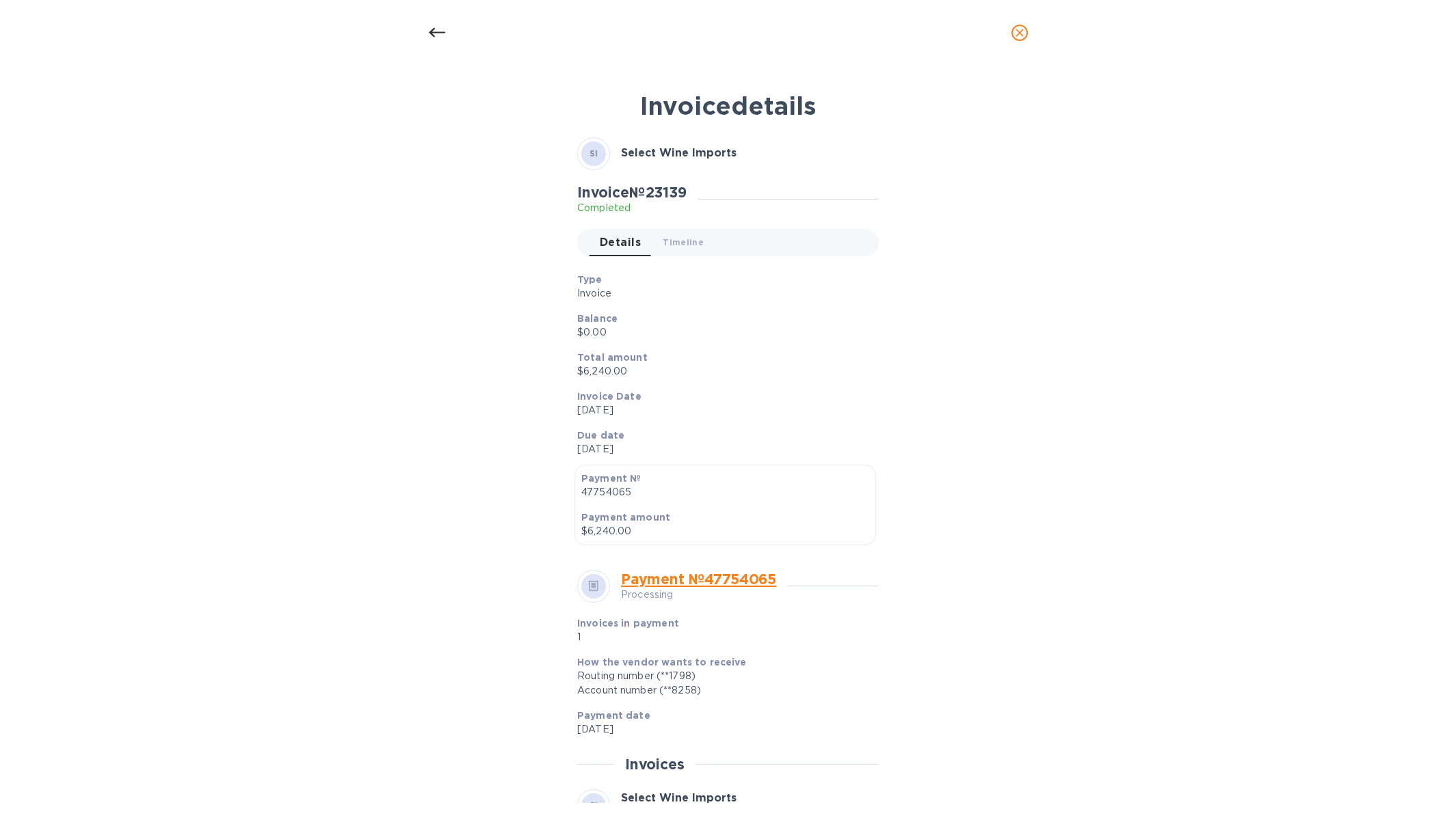
click at [446, 40] on div at bounding box center [437, 32] width 33 height 33
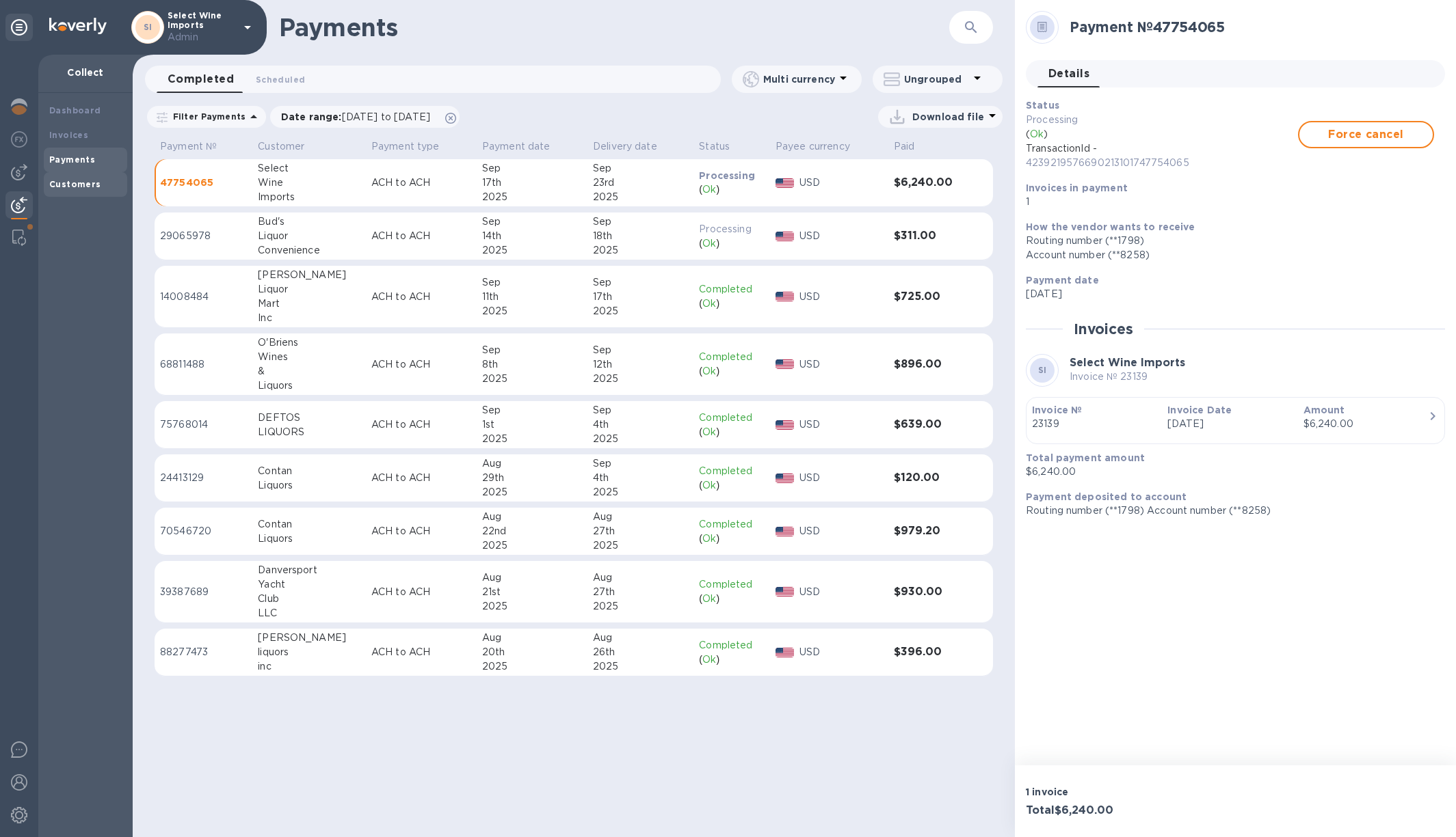
click at [81, 179] on b "Customers" at bounding box center [74, 184] width 52 height 10
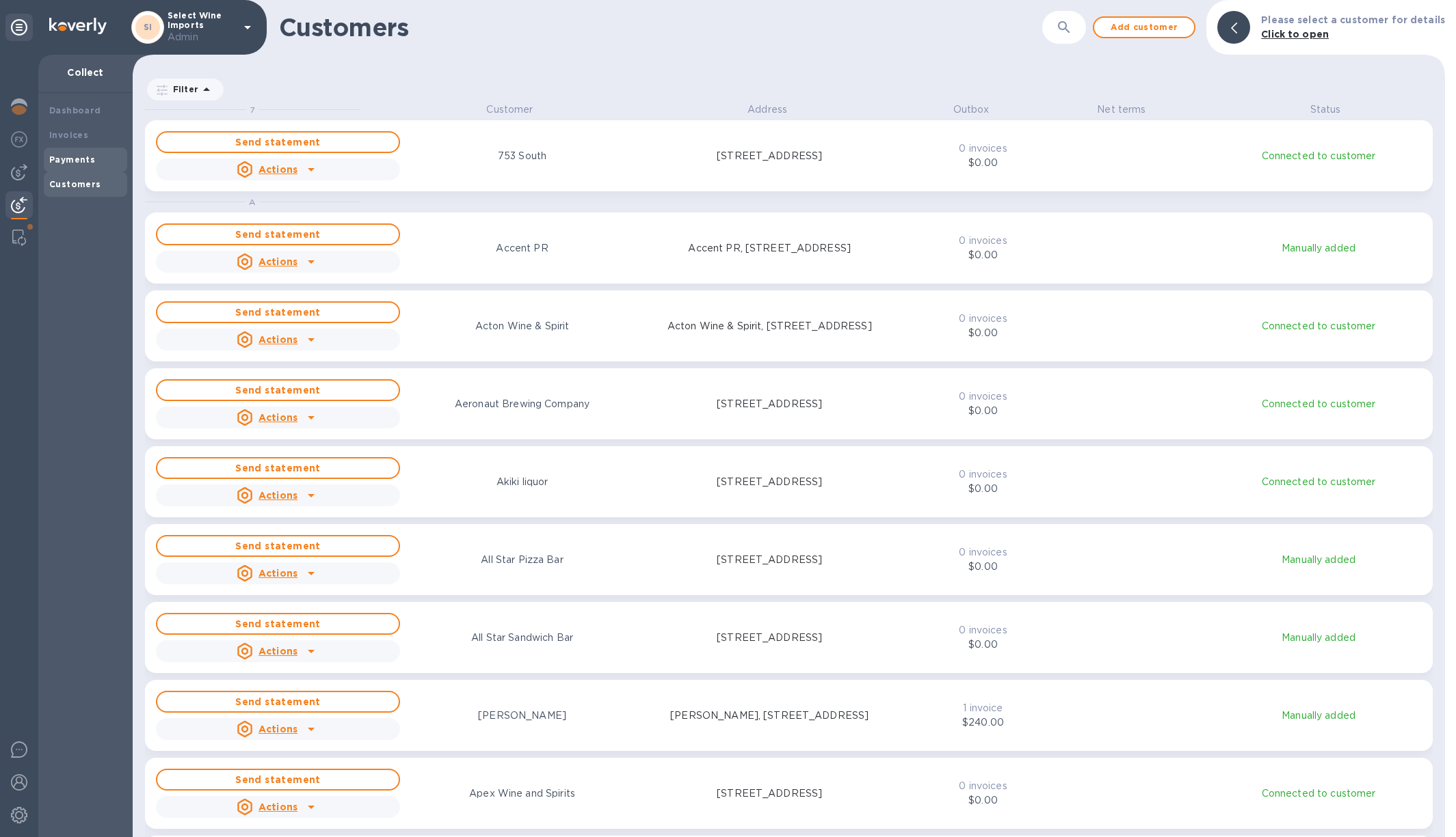
scroll to position [725, 1307]
click at [74, 156] on b "Payments" at bounding box center [72, 159] width 46 height 10
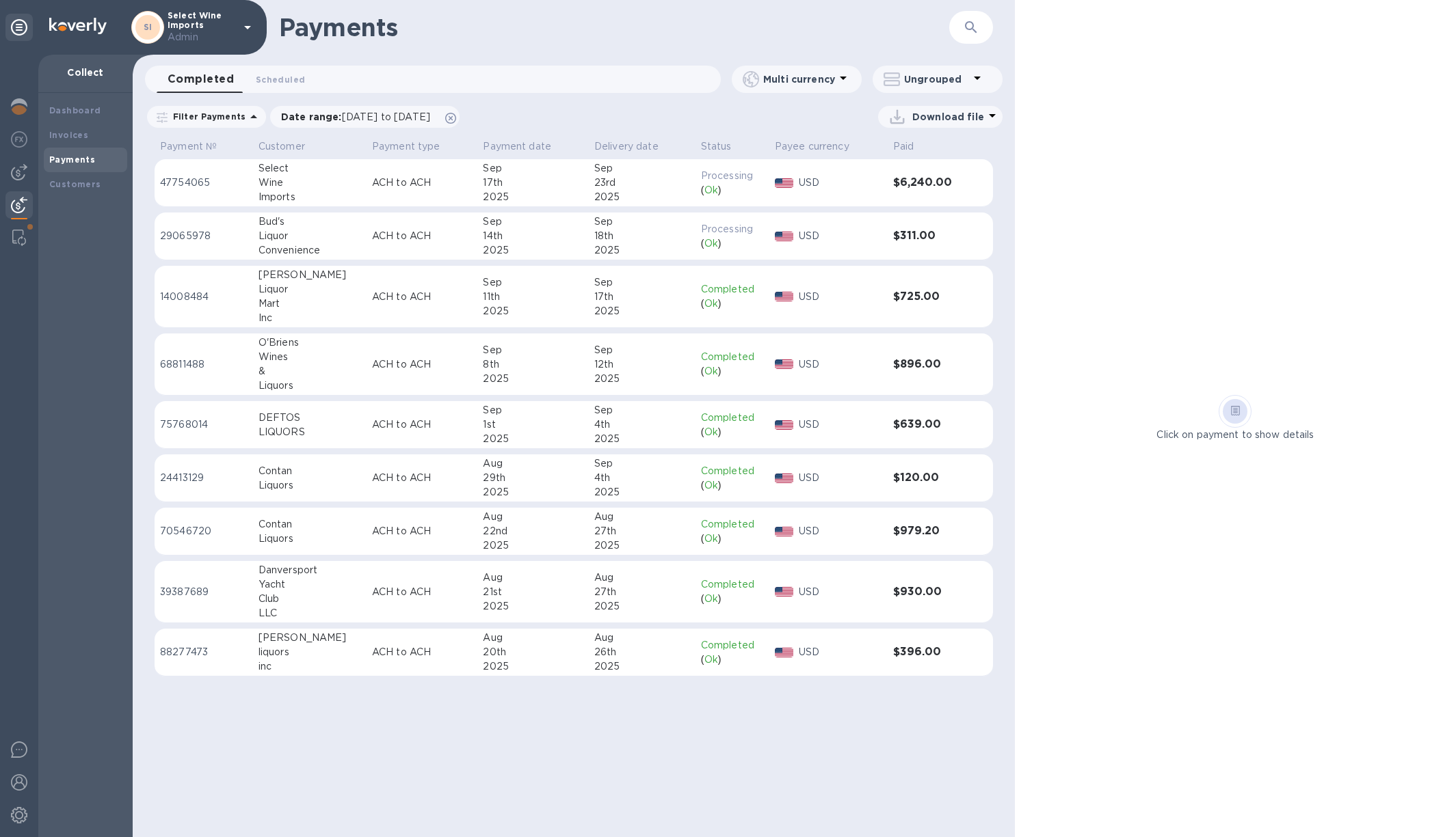
click at [477, 183] on td "[DATE]" at bounding box center [533, 183] width 111 height 48
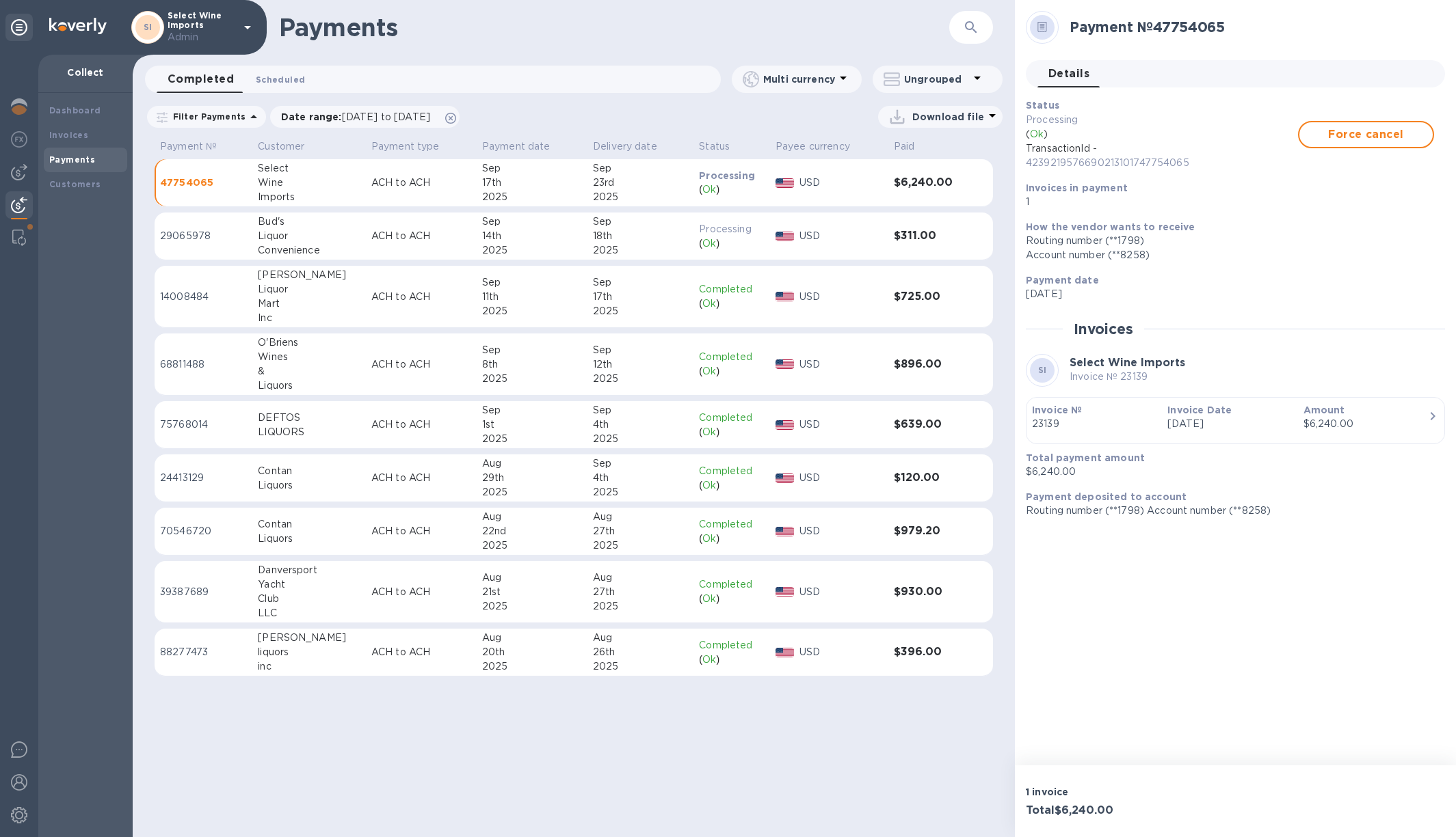
click at [291, 78] on span "Scheduled 0" at bounding box center [280, 79] width 49 height 14
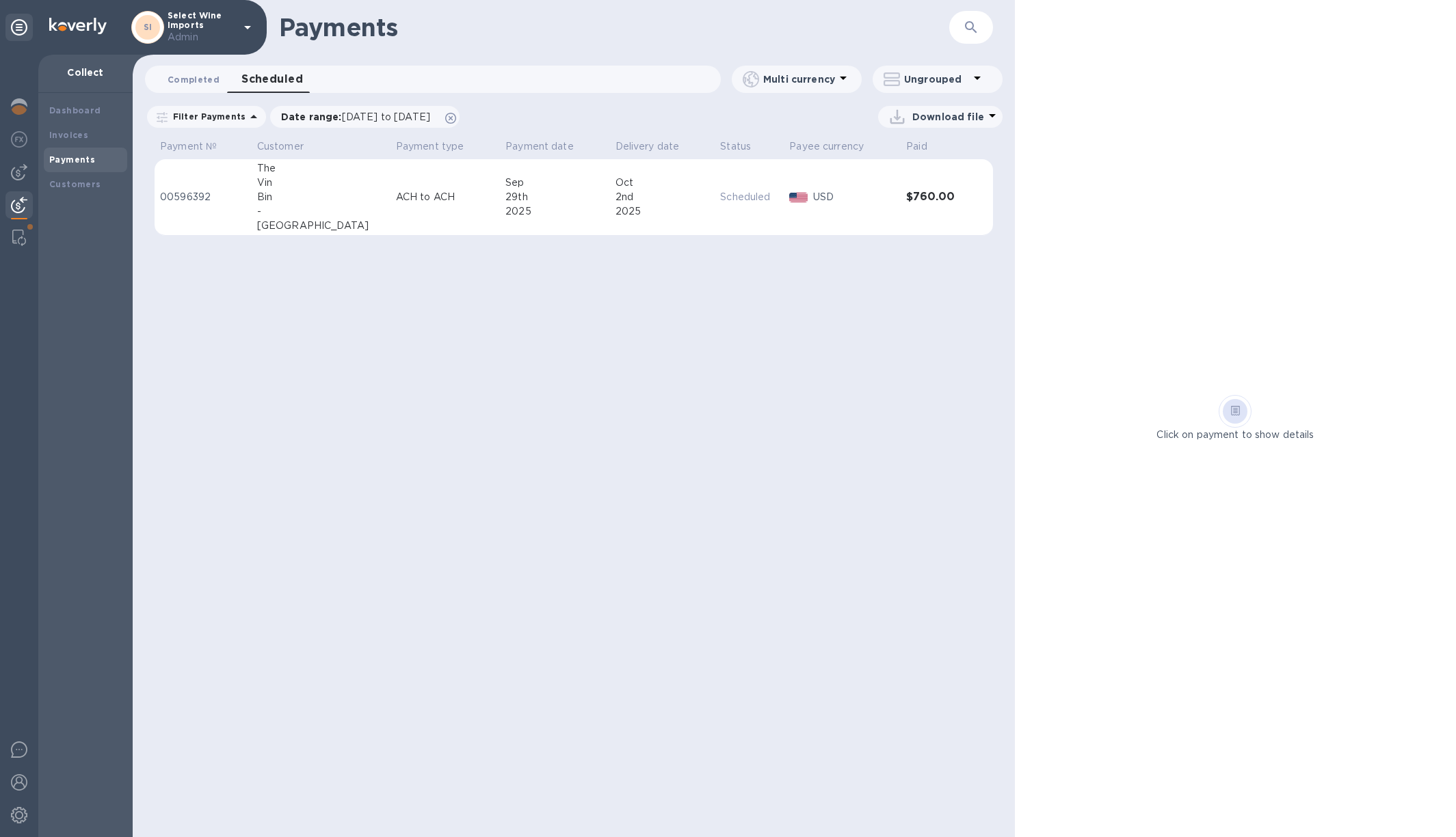
click at [197, 89] on button "Completed 0" at bounding box center [193, 79] width 74 height 27
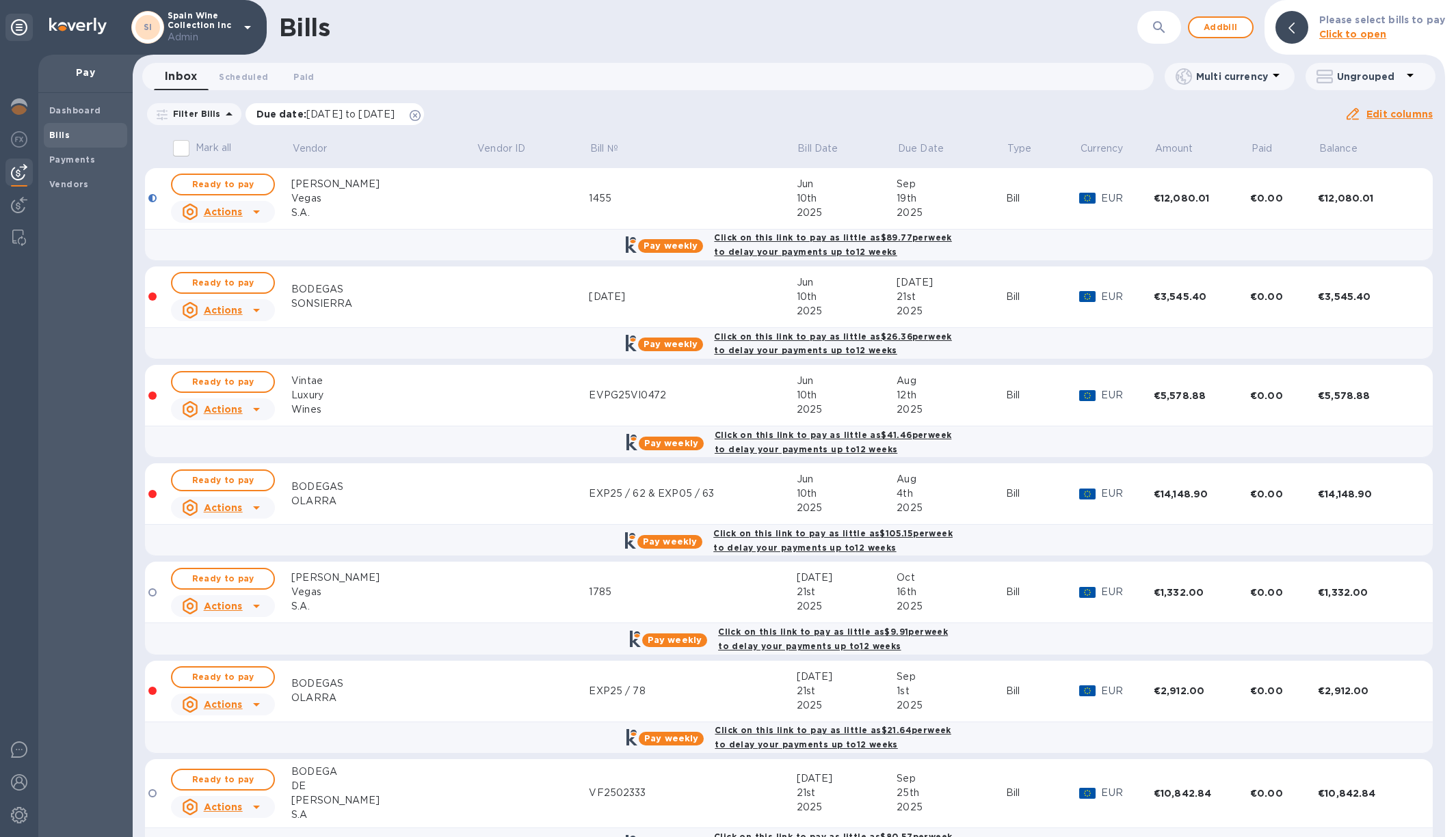
click at [421, 110] on icon at bounding box center [415, 116] width 11 height 11
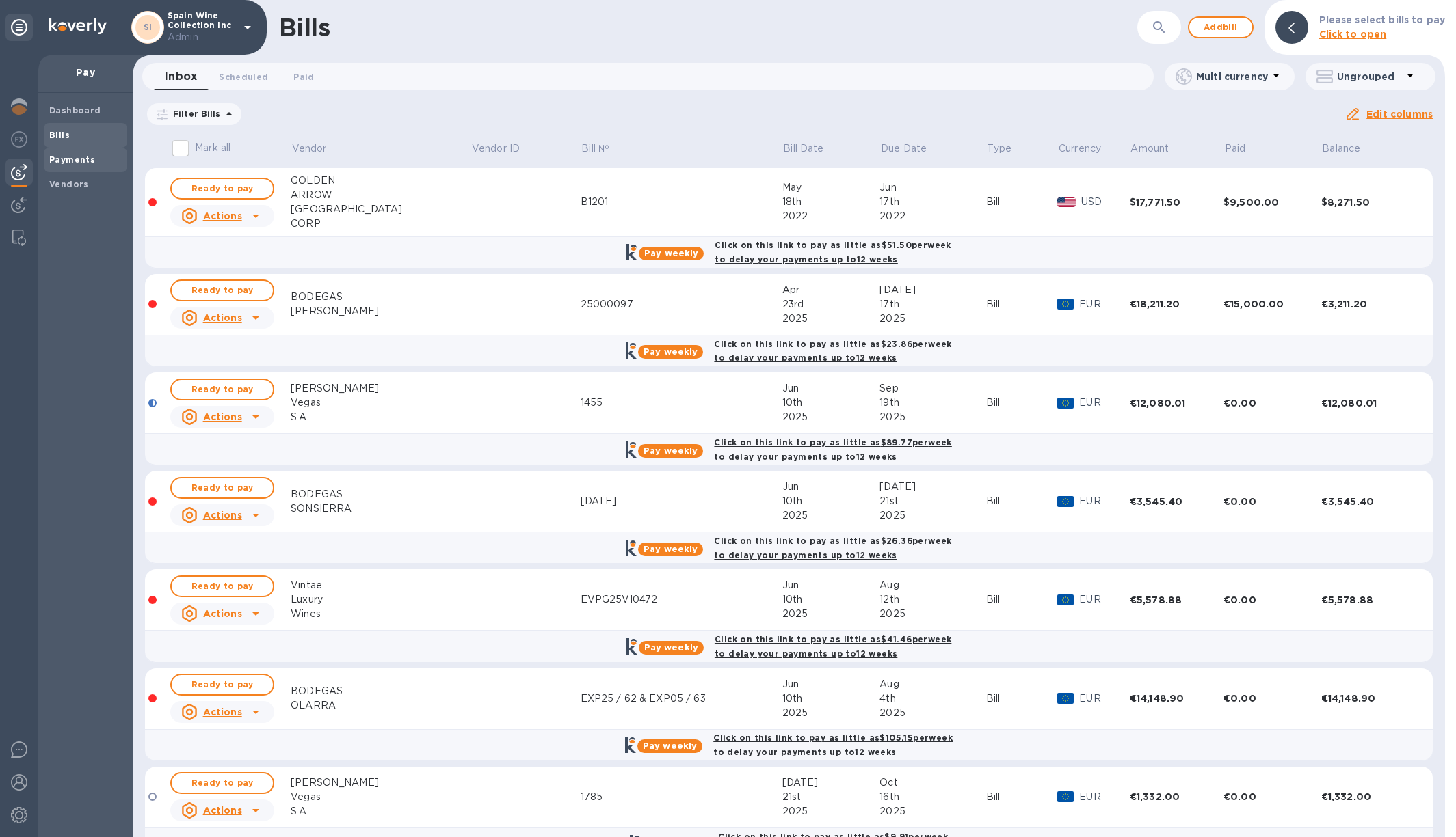
click at [77, 161] on b "Payments" at bounding box center [72, 159] width 46 height 10
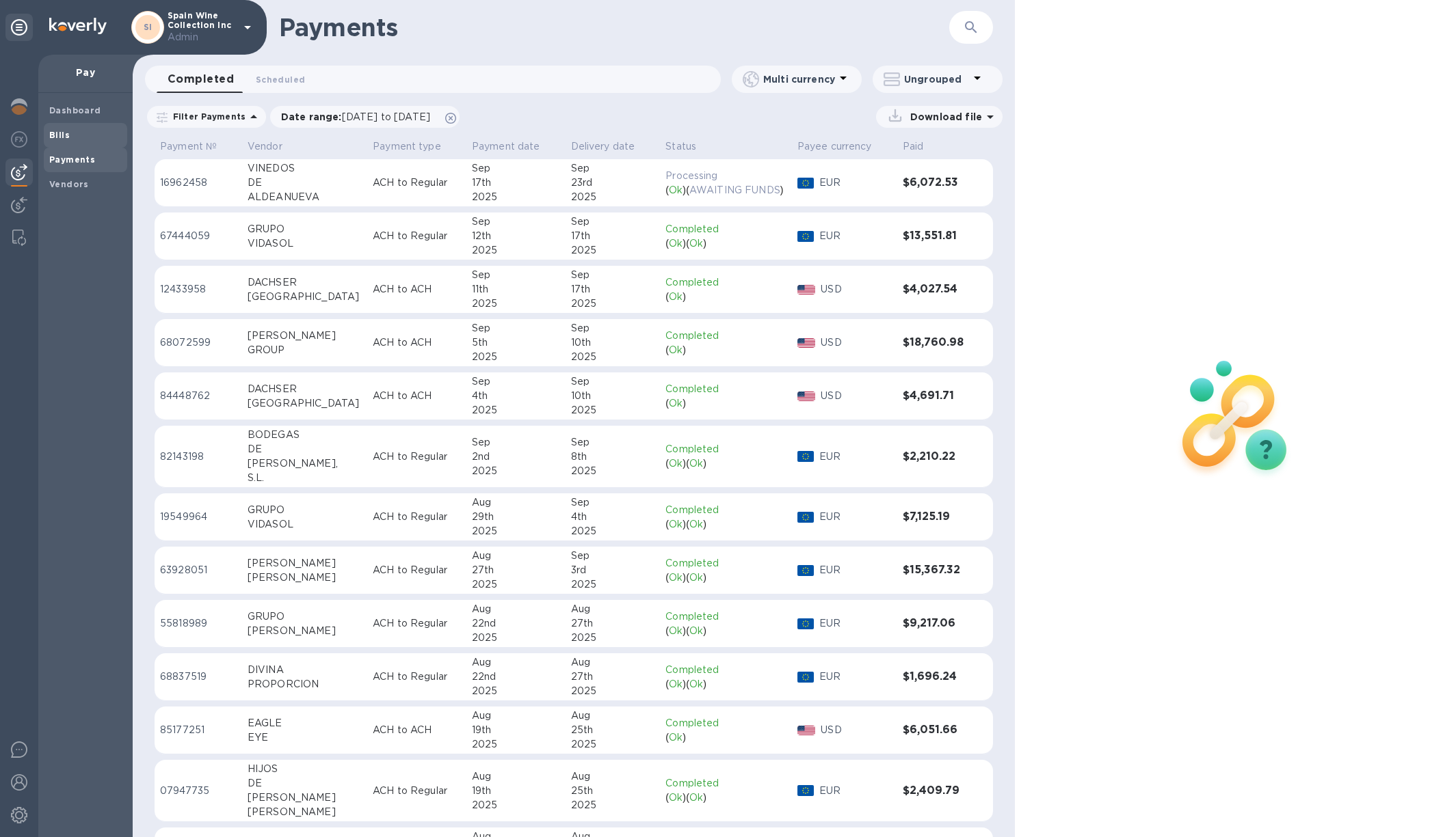
click at [75, 140] on span "Bills" at bounding box center [85, 135] width 73 height 14
